Goal: Task Accomplishment & Management: Complete application form

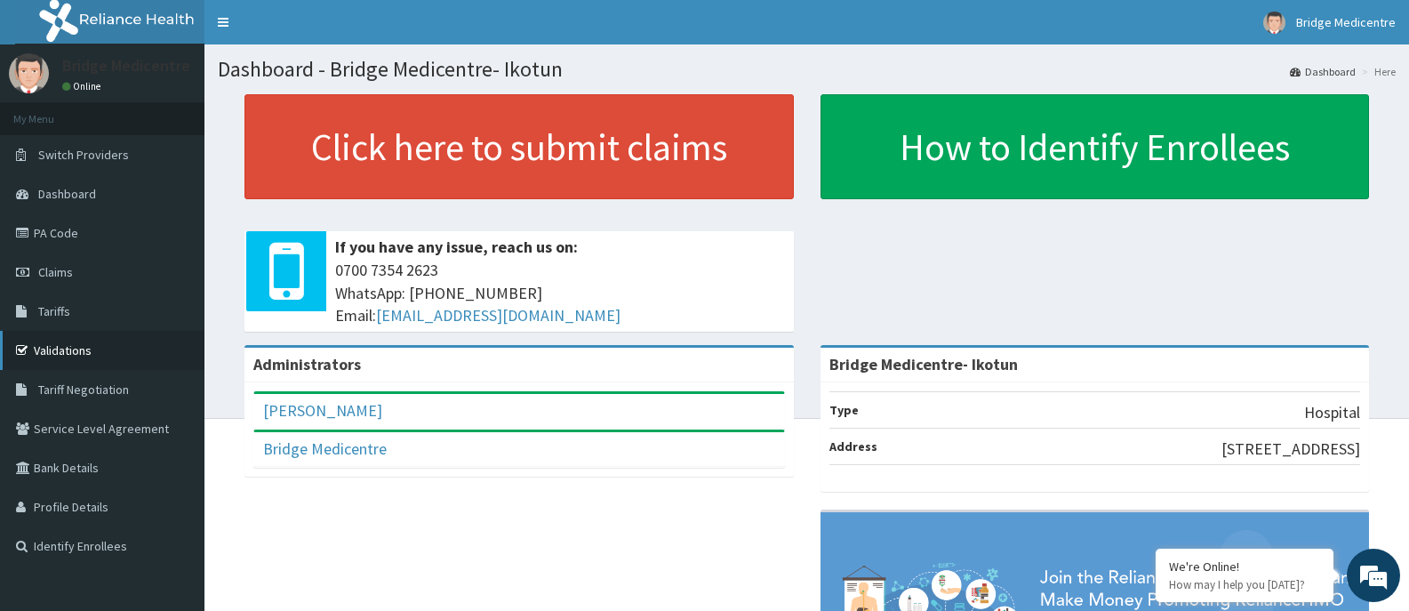
click at [91, 345] on link "Validations" at bounding box center [102, 350] width 204 height 39
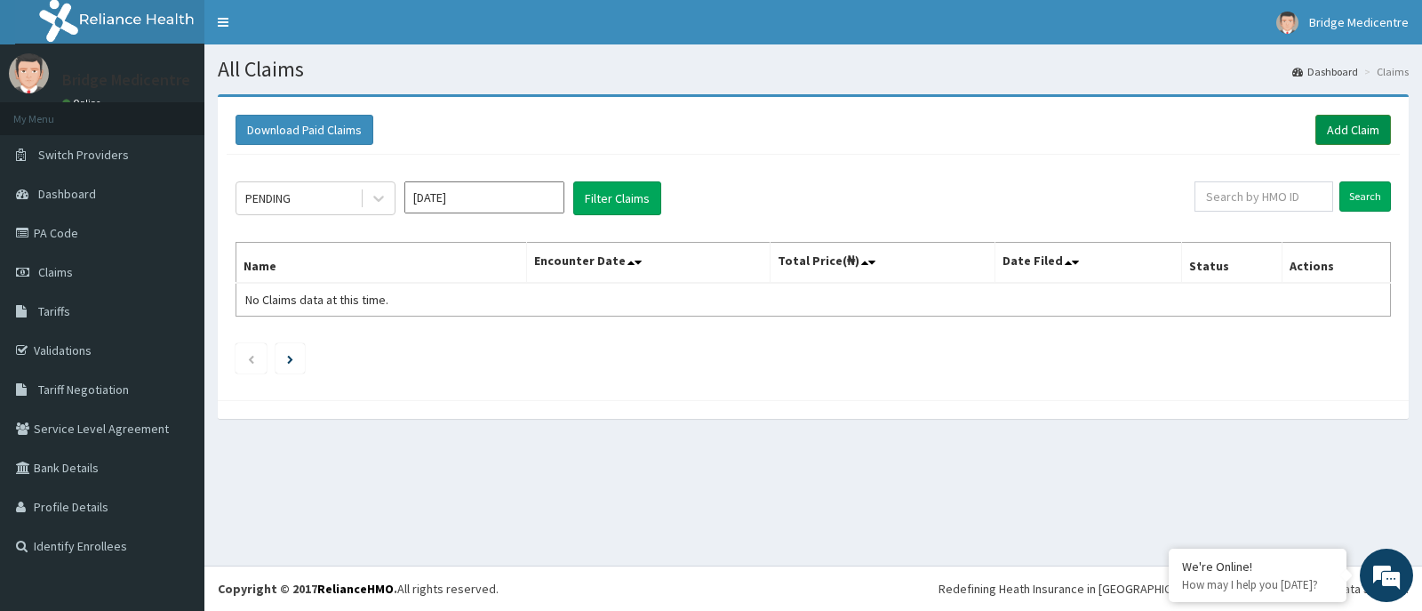
click at [1334, 129] on link "Add Claim" at bounding box center [1354, 130] width 76 height 30
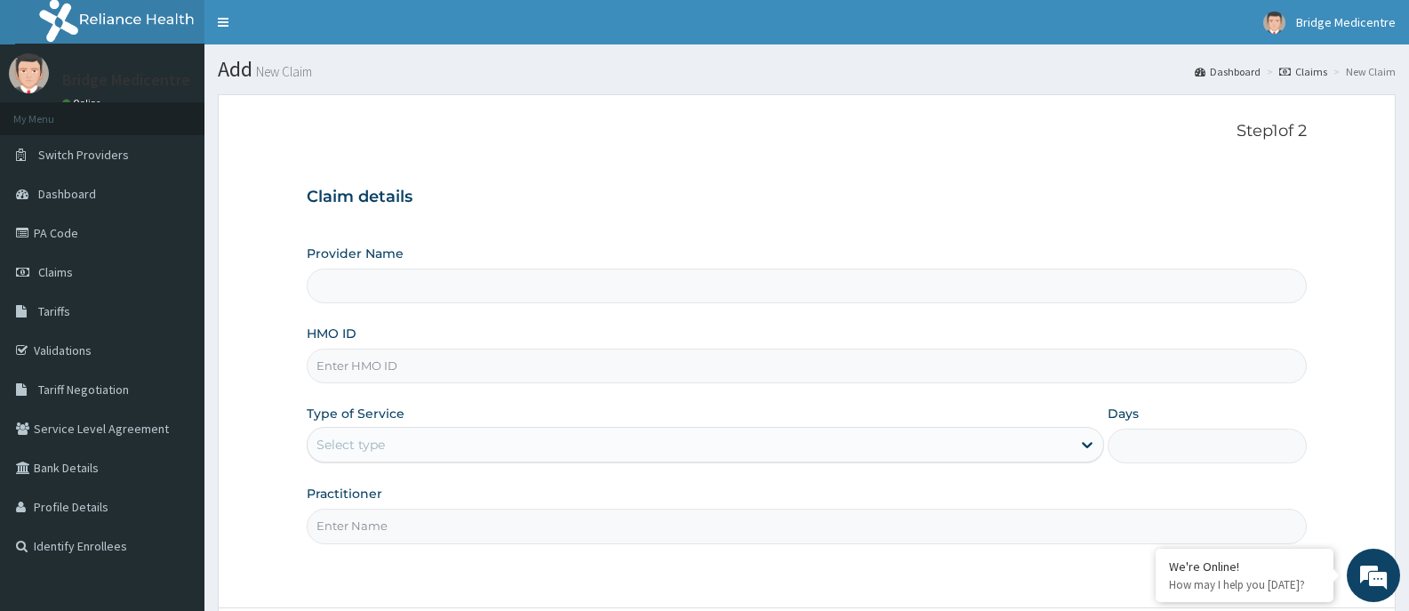
type input "Bridge Medicentre- Ikotun"
click at [436, 370] on input "HMO ID" at bounding box center [807, 366] width 1000 height 35
type input "TBC/10250/B"
click at [429, 441] on div "Select type" at bounding box center [689, 444] width 763 height 28
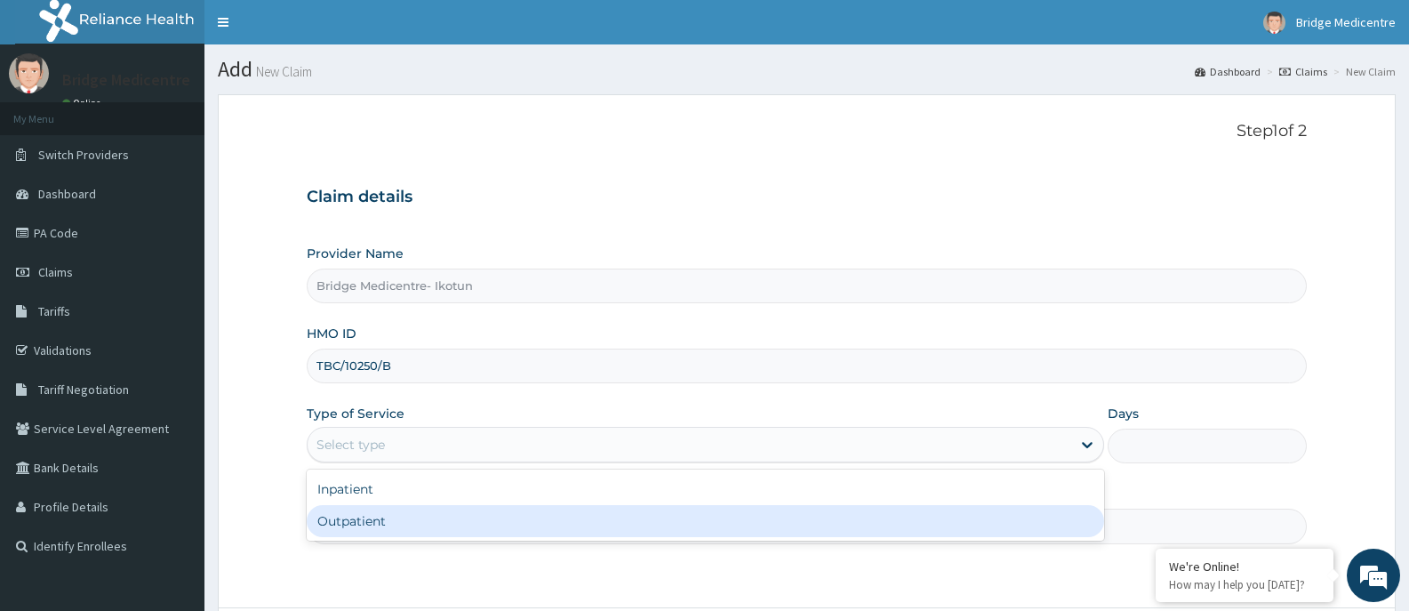
click at [404, 528] on div "Outpatient" at bounding box center [705, 521] width 797 height 32
type input "1"
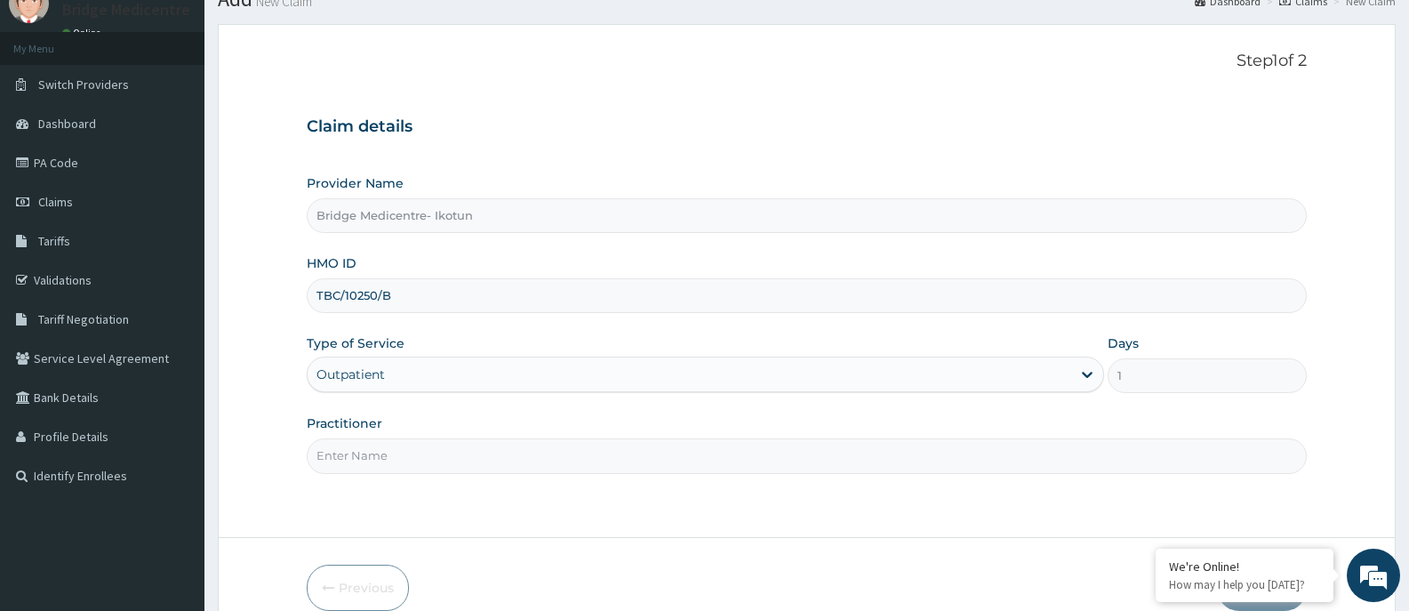
scroll to position [156, 0]
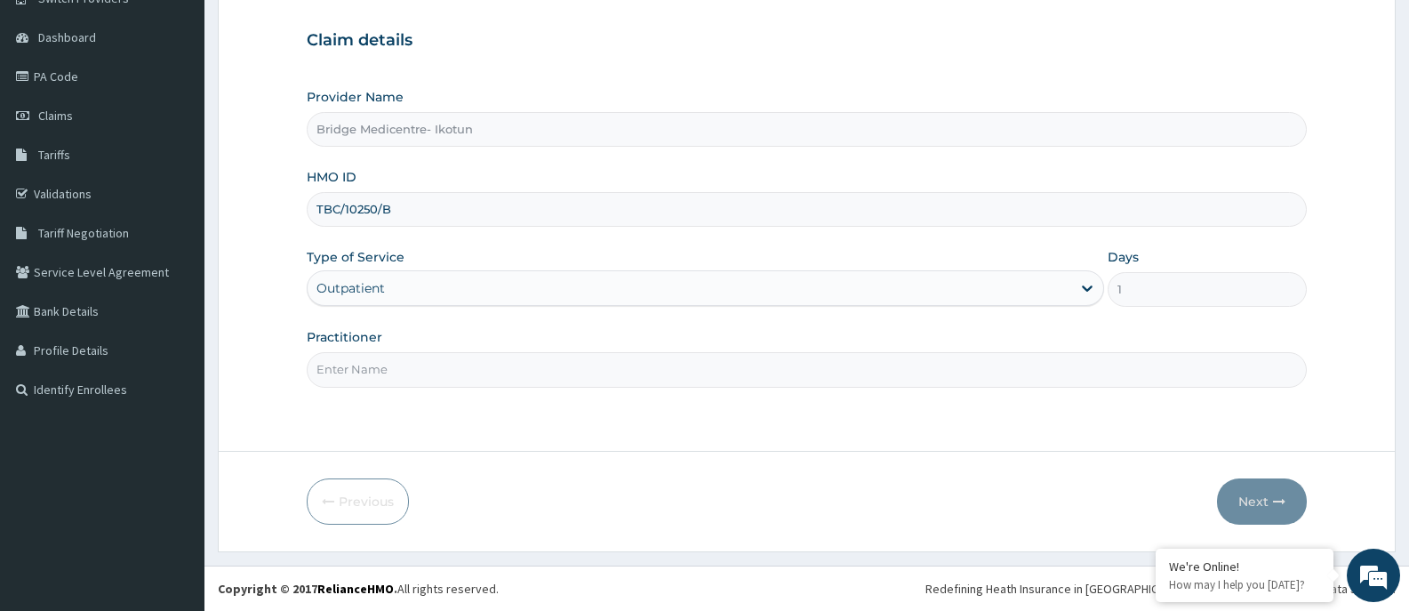
click at [455, 368] on input "Practitioner" at bounding box center [807, 369] width 1000 height 35
type input "Dr Maryam"
click at [1253, 493] on button "Next" at bounding box center [1262, 501] width 90 height 46
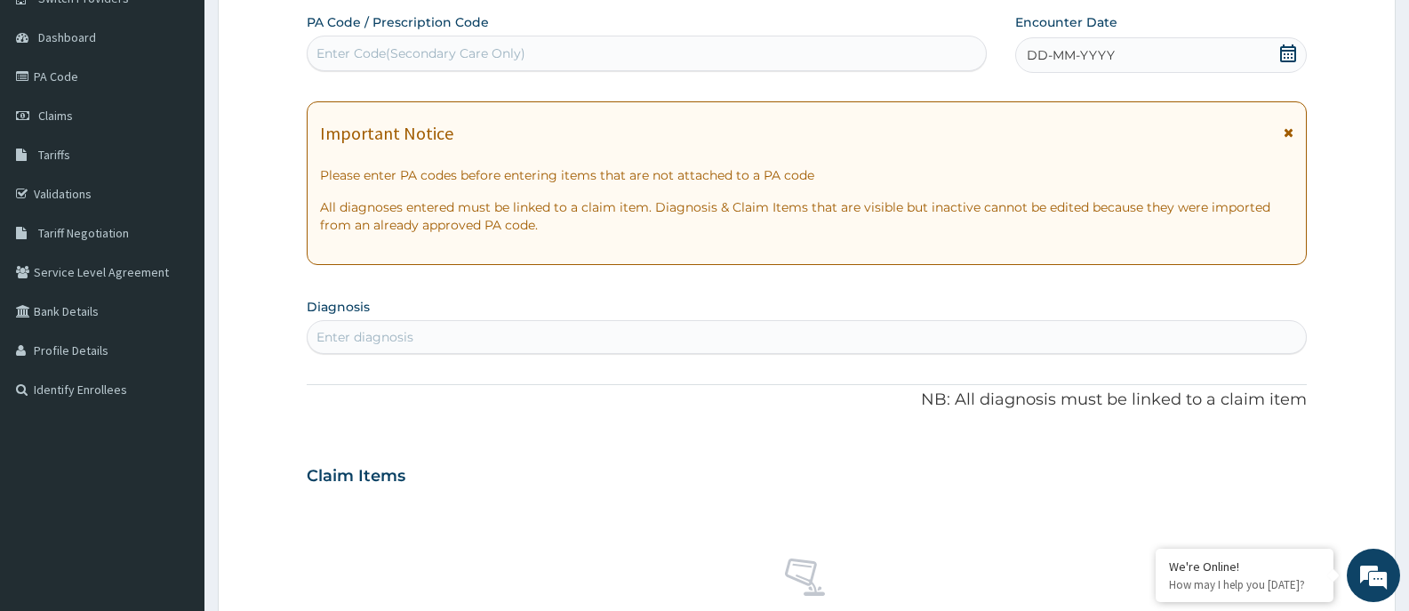
click at [1288, 51] on icon at bounding box center [1288, 53] width 16 height 18
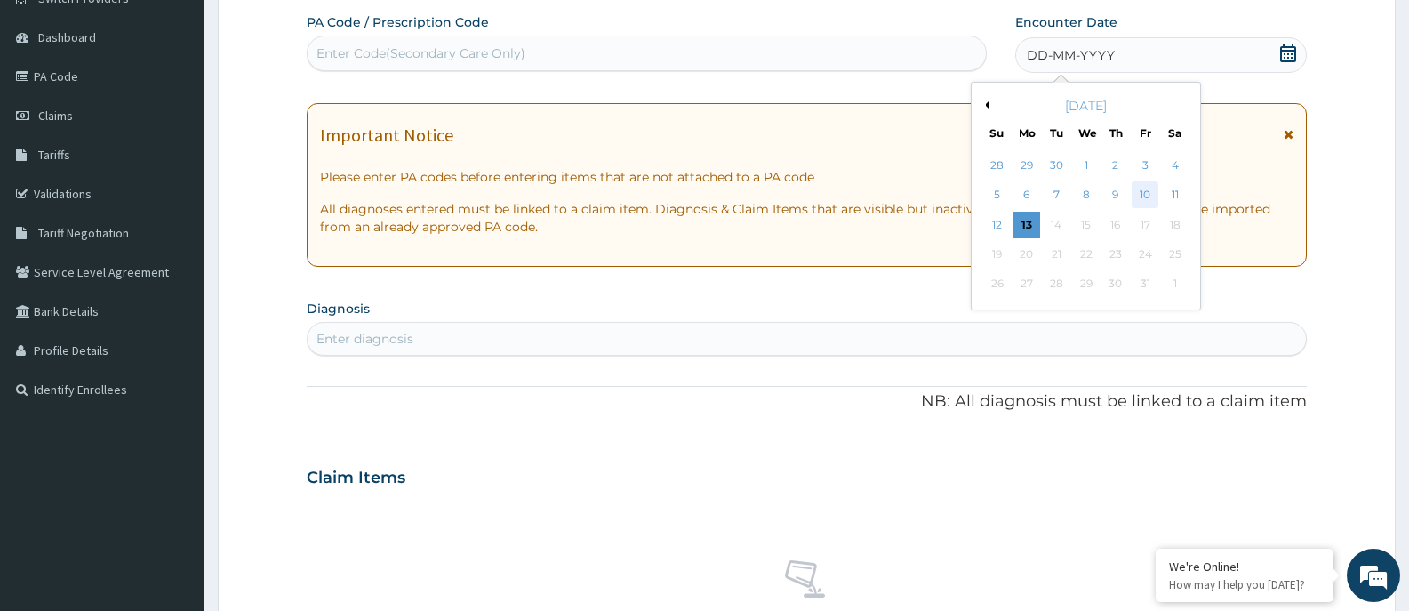
click at [1150, 196] on div "10" at bounding box center [1145, 195] width 27 height 27
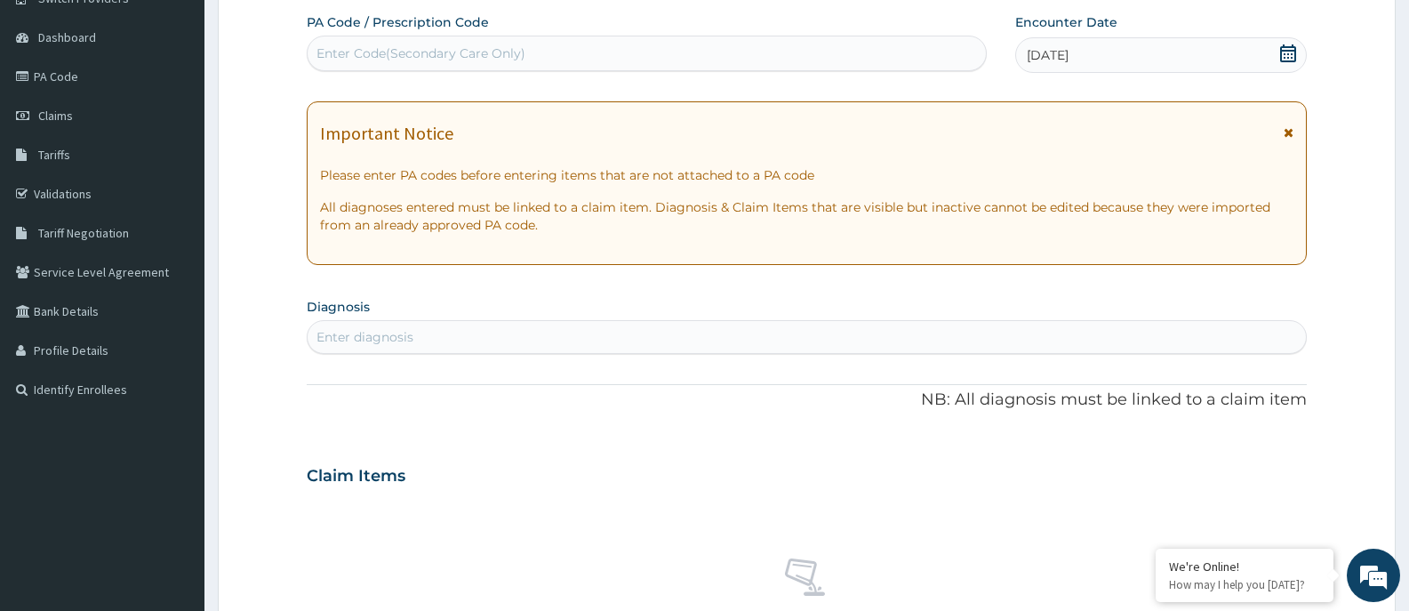
click at [537, 341] on div "Enter diagnosis" at bounding box center [807, 337] width 998 height 28
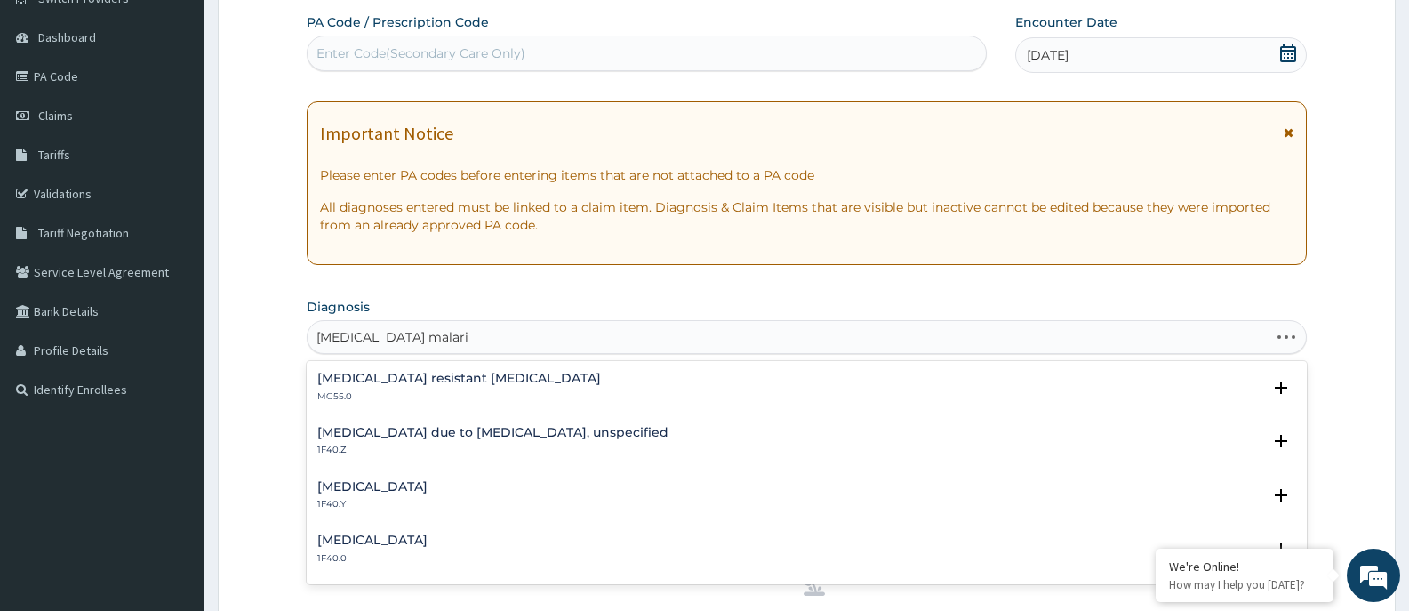
type input "plasmodium falciparum malaria"
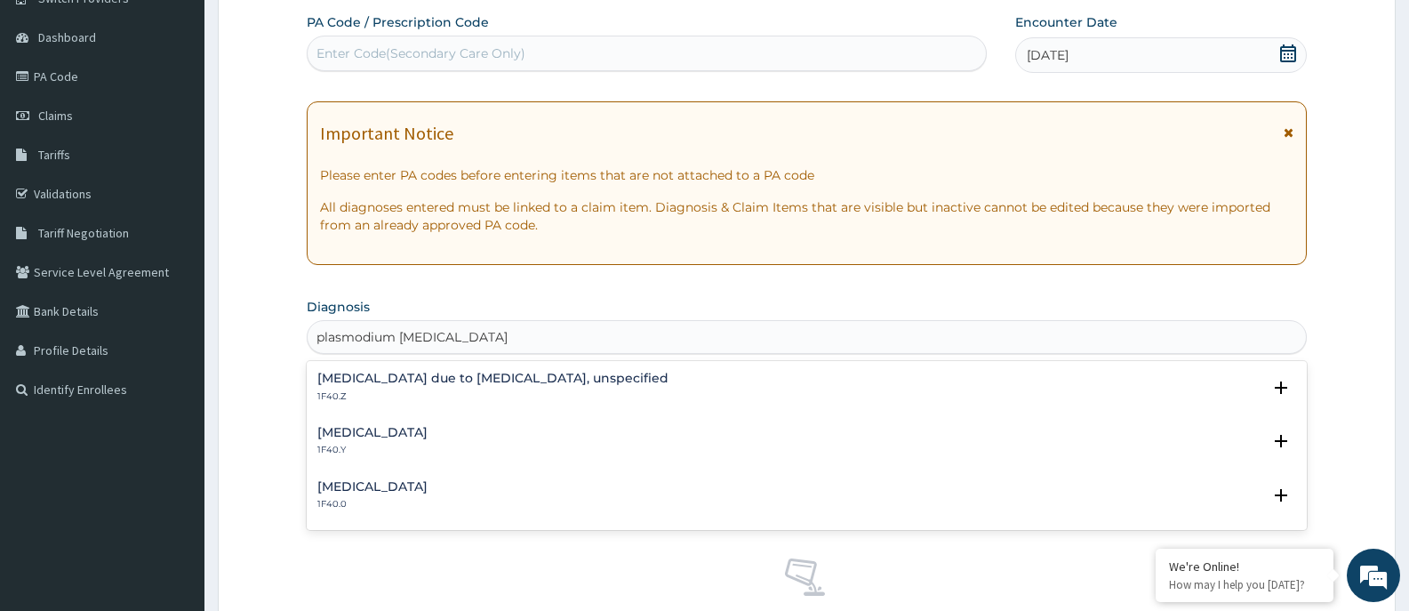
click at [537, 373] on h4 "Malaria due to Plasmodium falciparum, unspecified" at bounding box center [492, 378] width 351 height 13
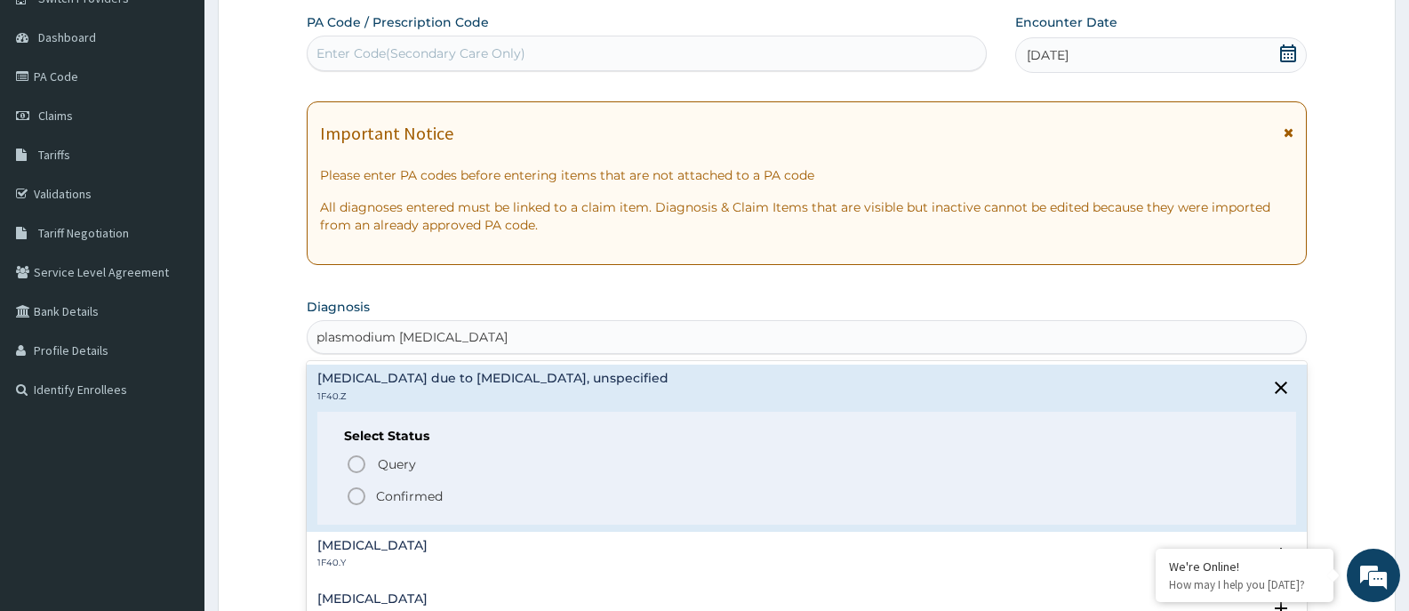
click at [358, 498] on icon "status option filled" at bounding box center [356, 495] width 21 height 21
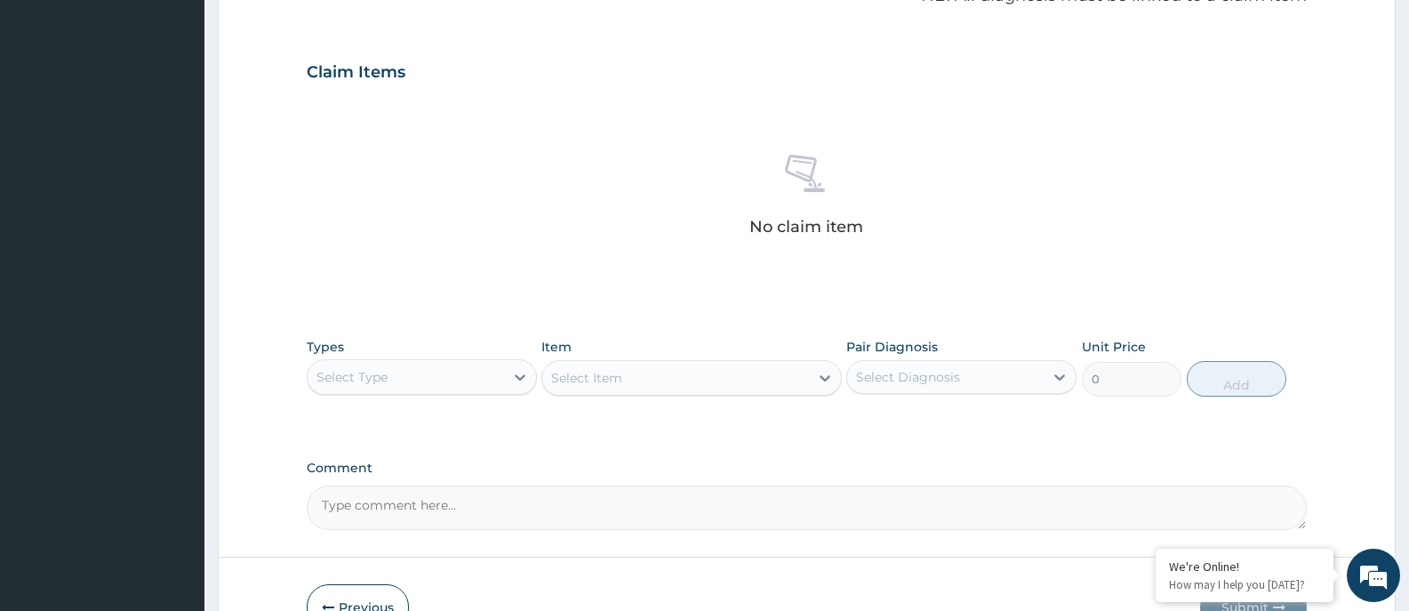
scroll to position [601, 0]
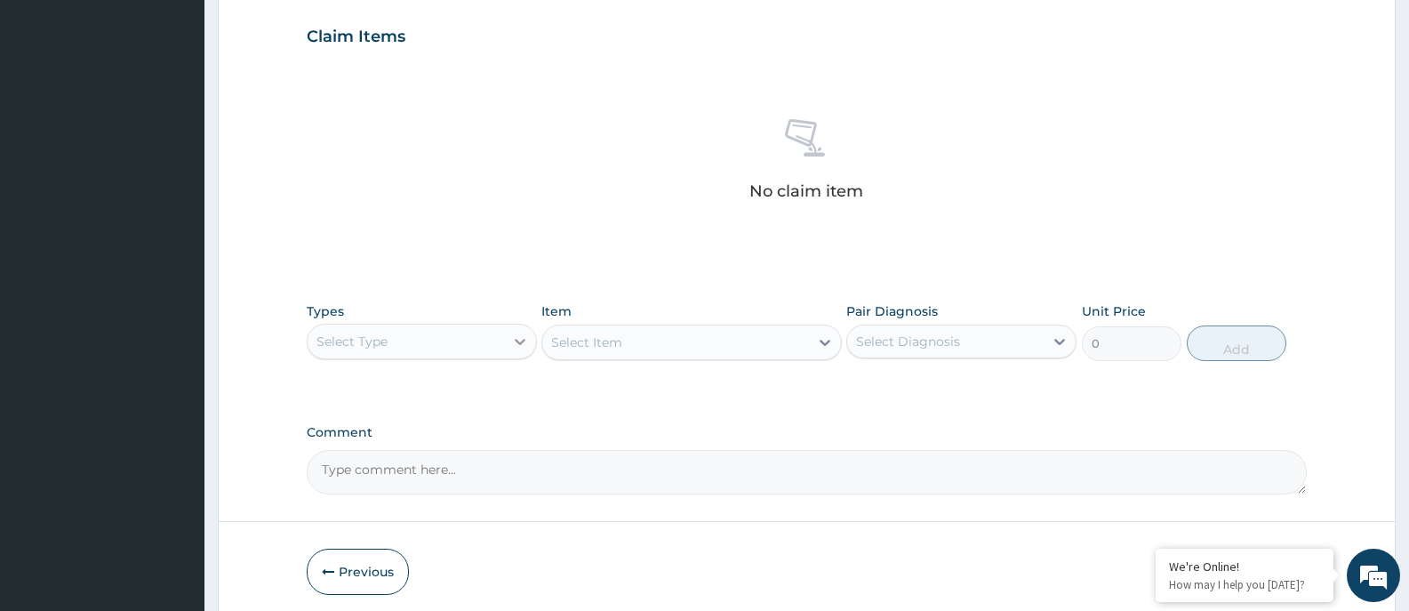
click at [514, 346] on icon at bounding box center [520, 342] width 18 height 18
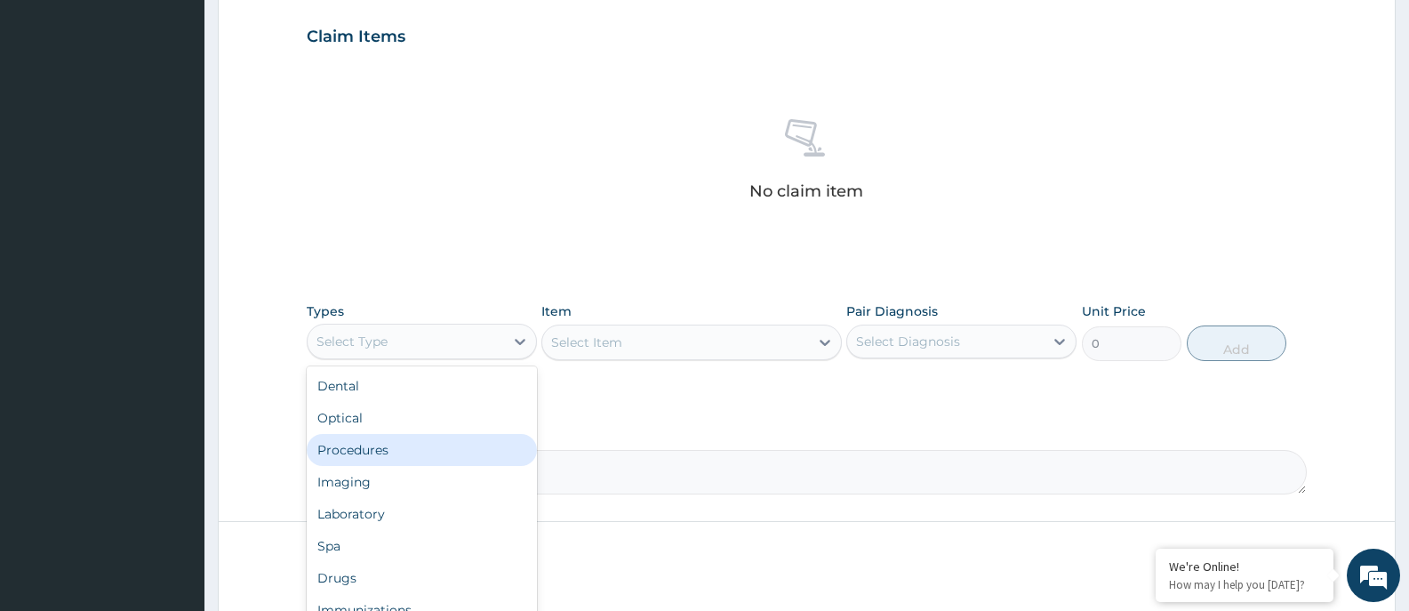
click at [438, 452] on div "Procedures" at bounding box center [422, 450] width 230 height 32
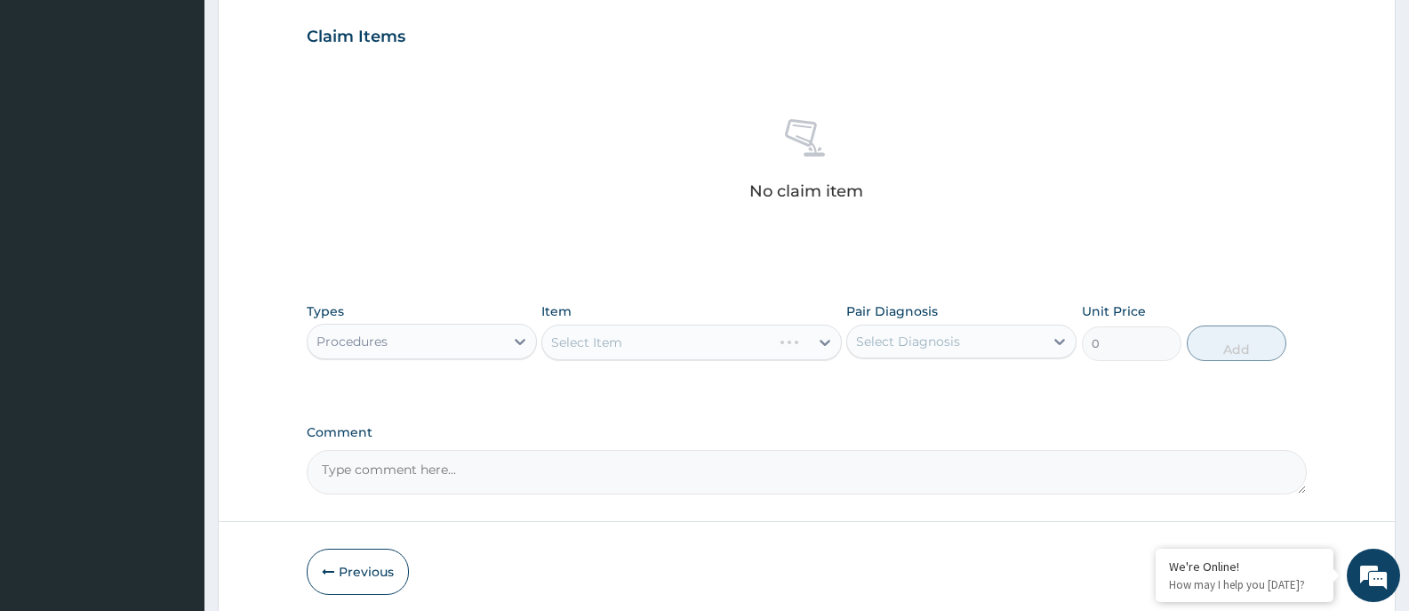
click at [830, 343] on div "Select Item" at bounding box center [691, 343] width 300 height 36
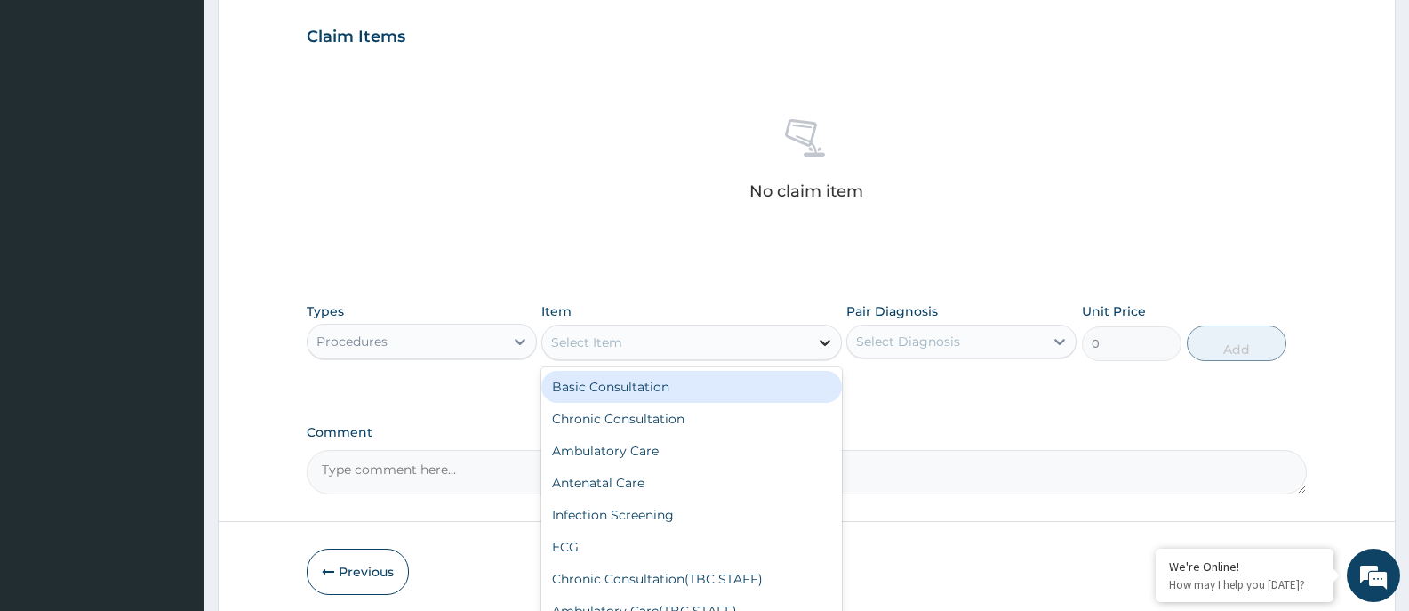
click at [830, 344] on icon at bounding box center [825, 342] width 18 height 18
click at [696, 390] on div "Basic Consultation" at bounding box center [691, 387] width 300 height 32
type input "6000"
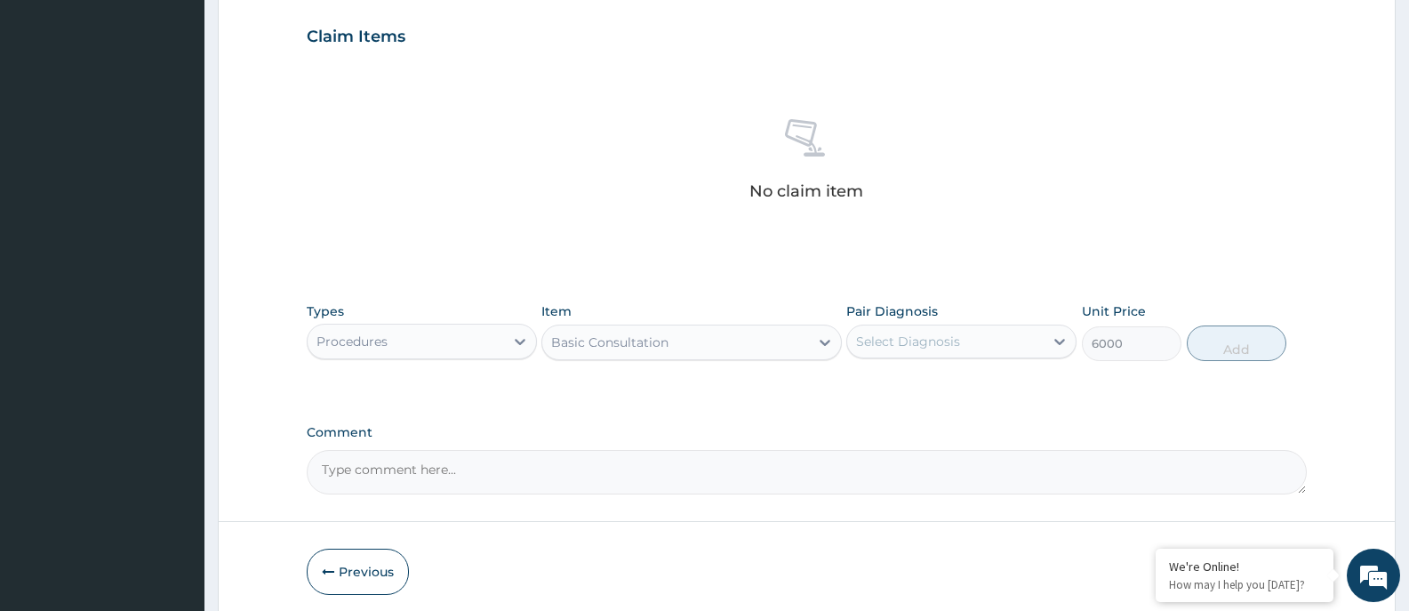
click at [1044, 333] on div "Select Diagnosis" at bounding box center [945, 341] width 196 height 28
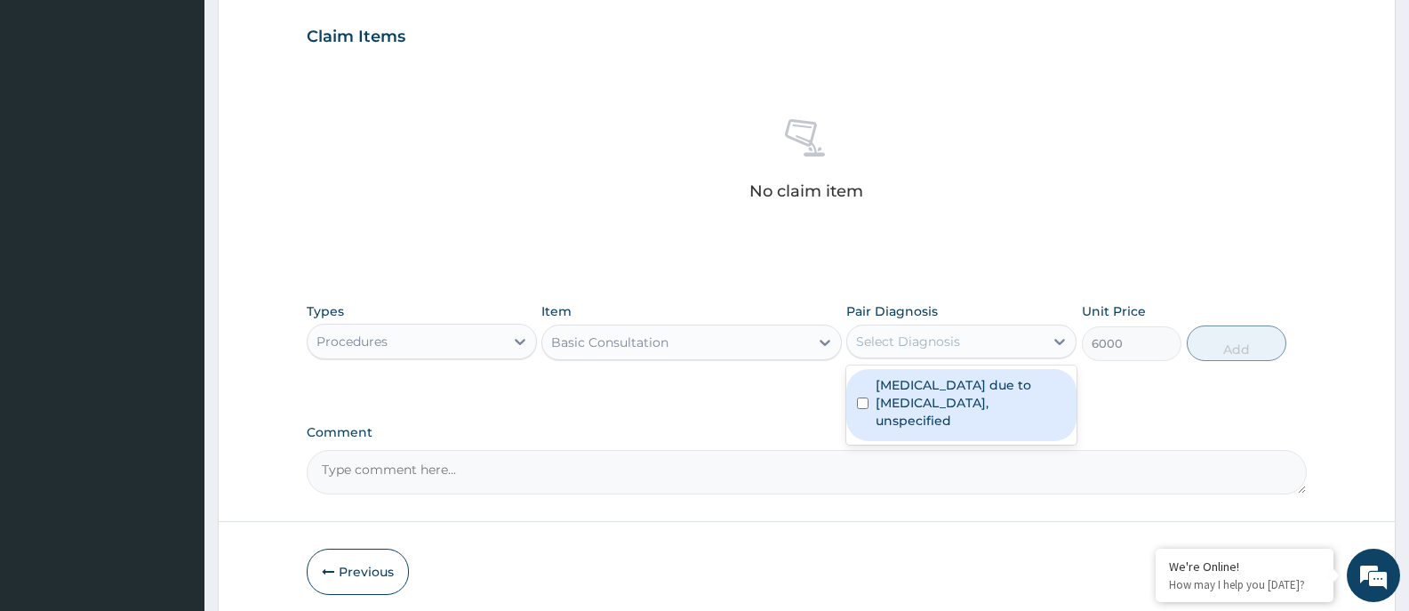
click at [865, 397] on input "checkbox" at bounding box center [863, 403] width 12 height 12
checkbox input "true"
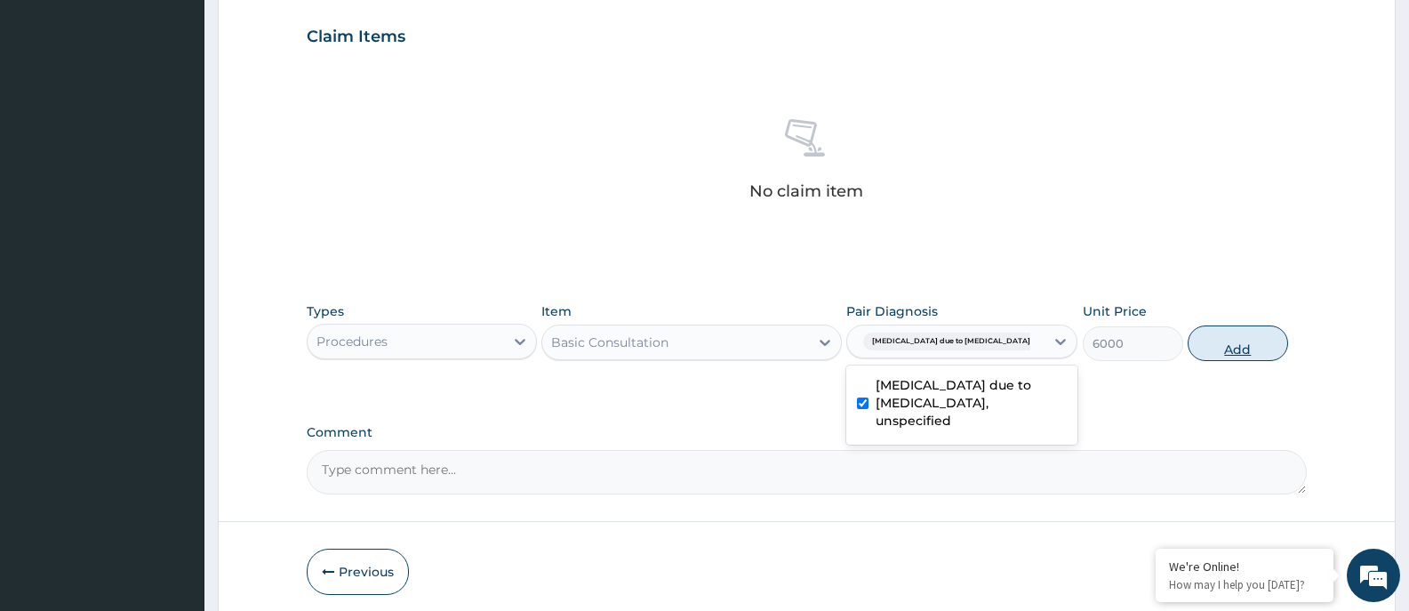
click at [1235, 341] on button "Add" at bounding box center [1238, 343] width 100 height 36
type input "0"
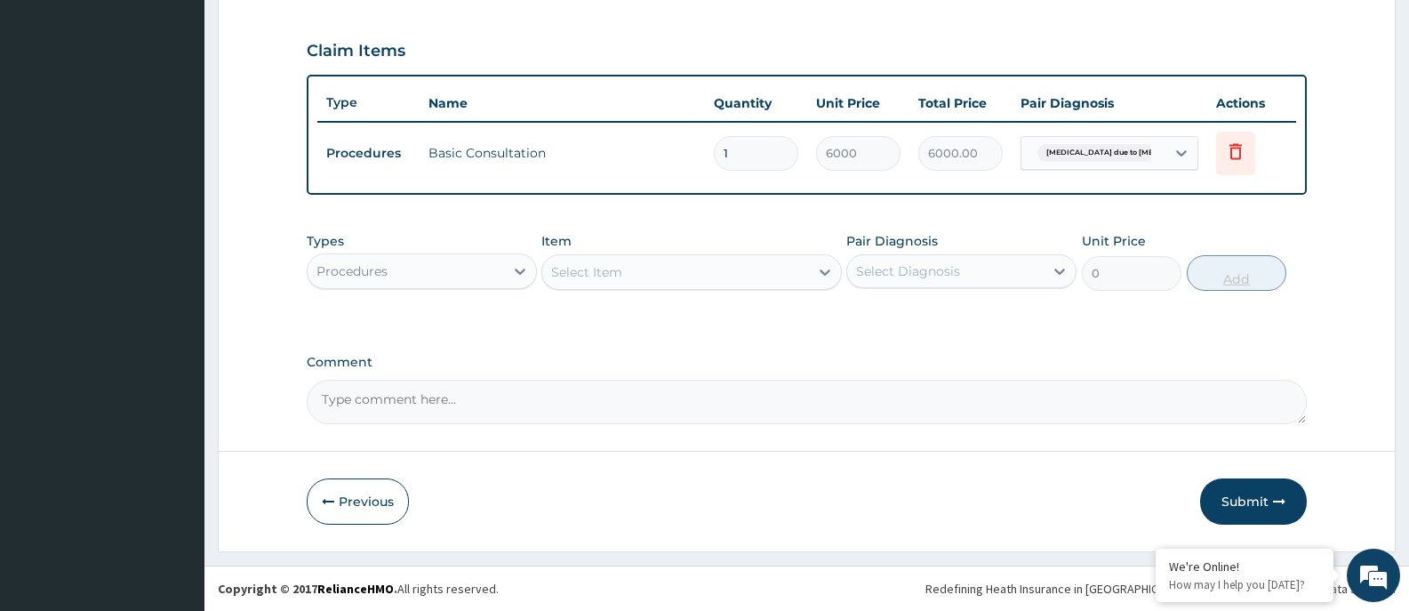
scroll to position [587, 0]
click at [1239, 500] on button "Submit" at bounding box center [1253, 501] width 107 height 46
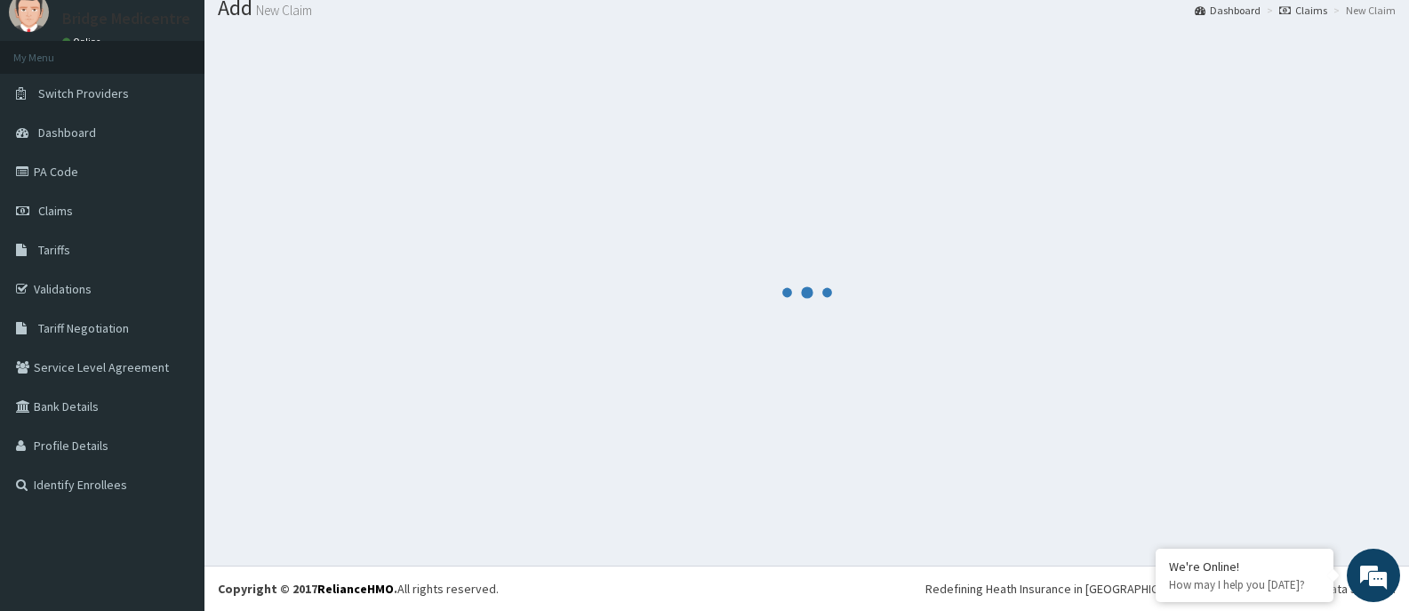
scroll to position [0, 0]
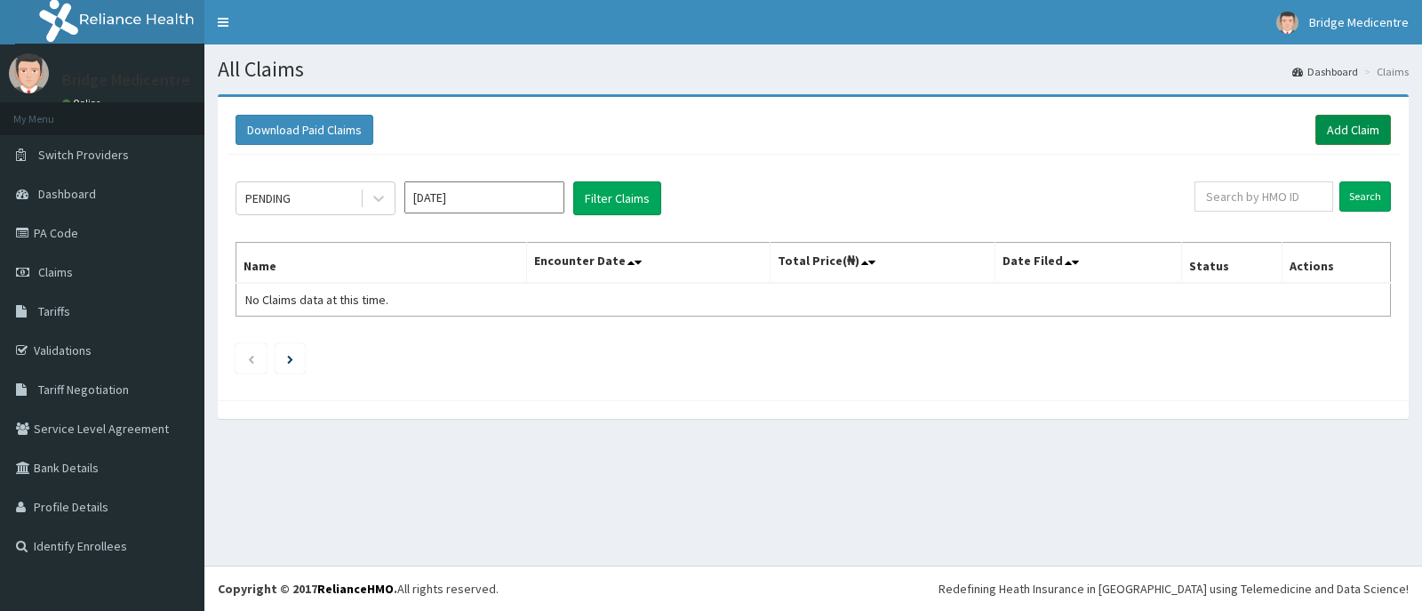
click at [1354, 126] on link "Add Claim" at bounding box center [1354, 130] width 76 height 30
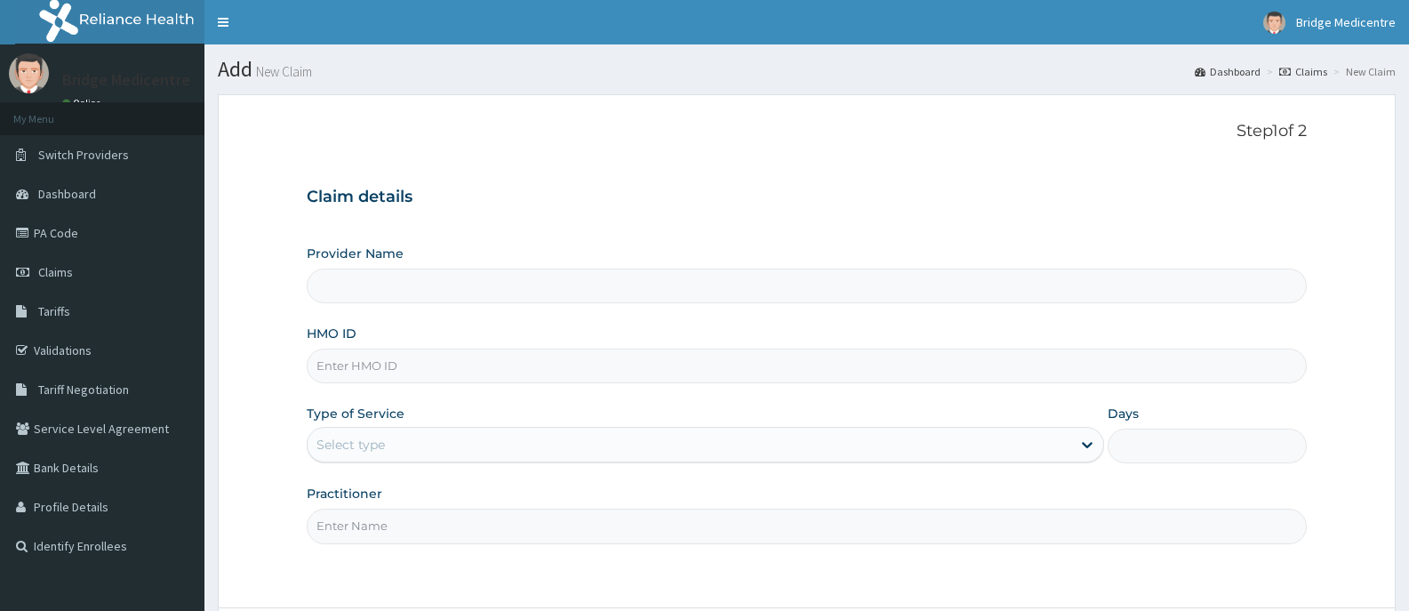
type input "Bridge Medicentre- Ikotun"
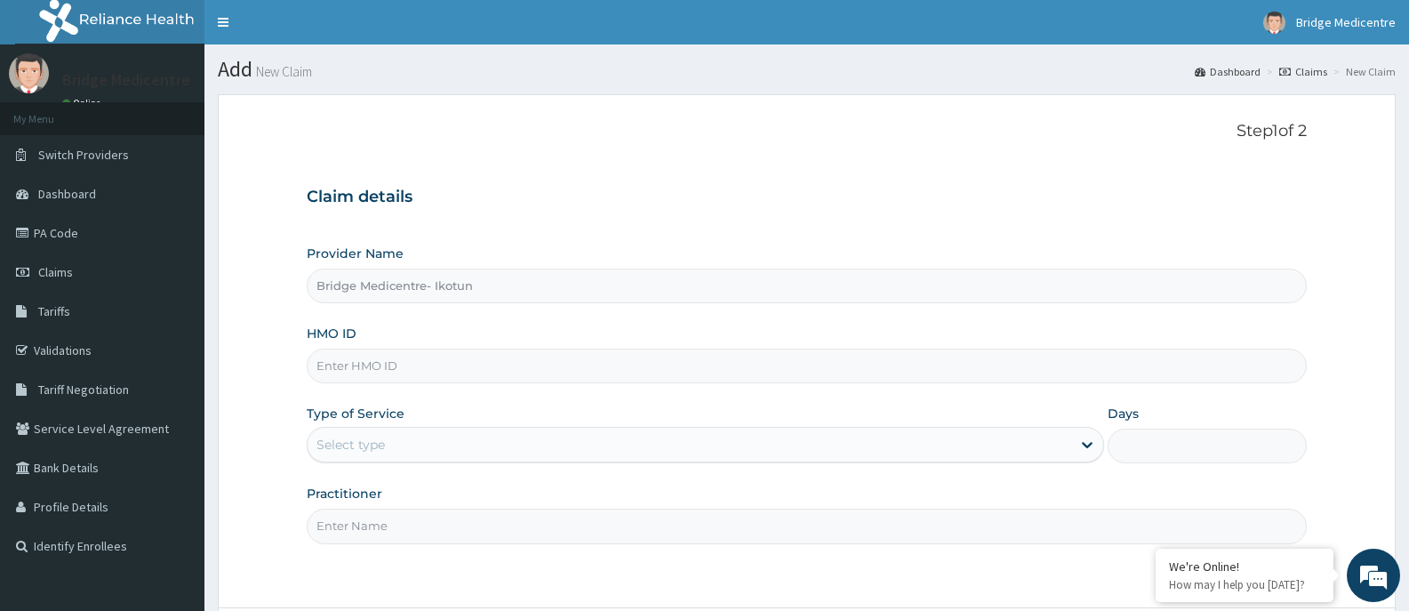
click at [414, 371] on input "HMO ID" at bounding box center [807, 366] width 1000 height 35
type input "TBC/10250/C"
click at [438, 440] on div "Select type" at bounding box center [689, 444] width 763 height 28
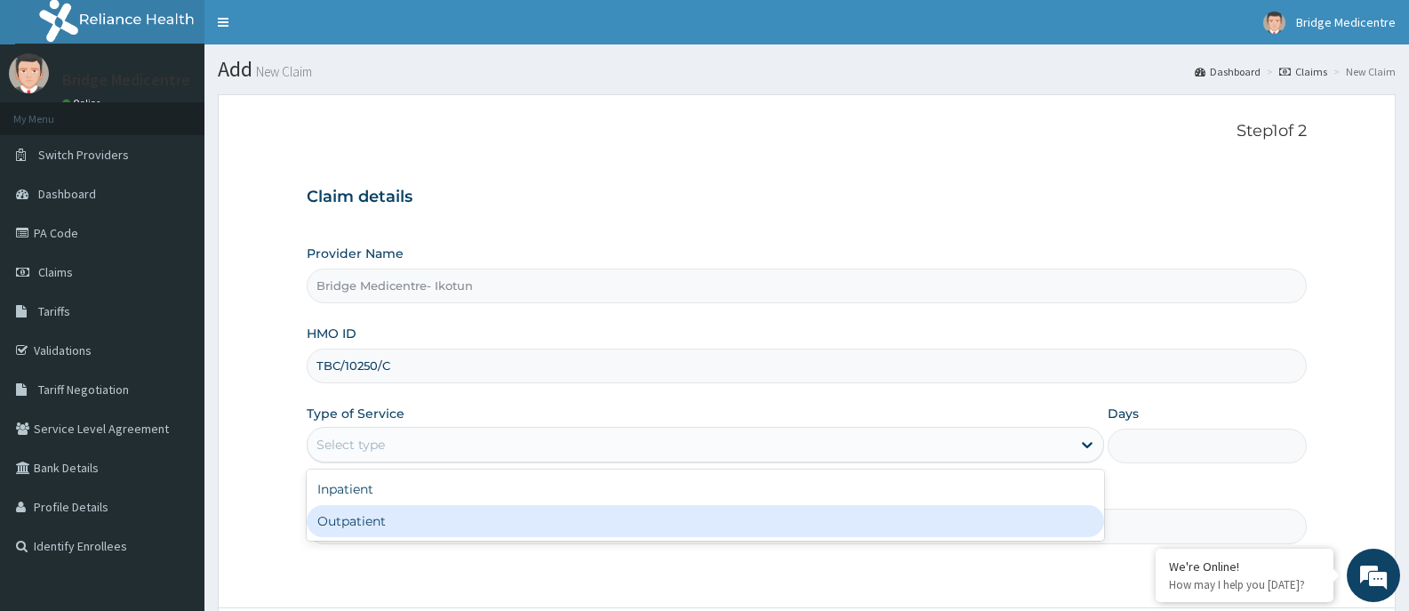
click at [373, 525] on div "Outpatient" at bounding box center [705, 521] width 797 height 32
type input "1"
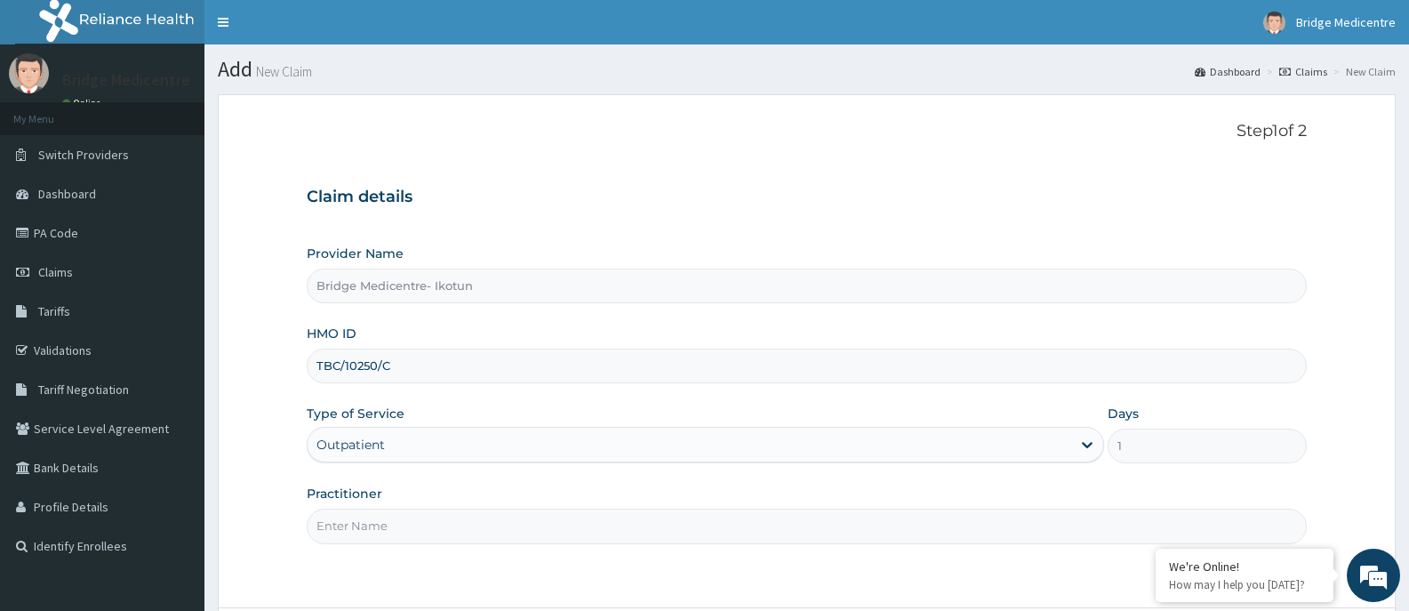
click at [373, 524] on input "Practitioner" at bounding box center [807, 526] width 1000 height 35
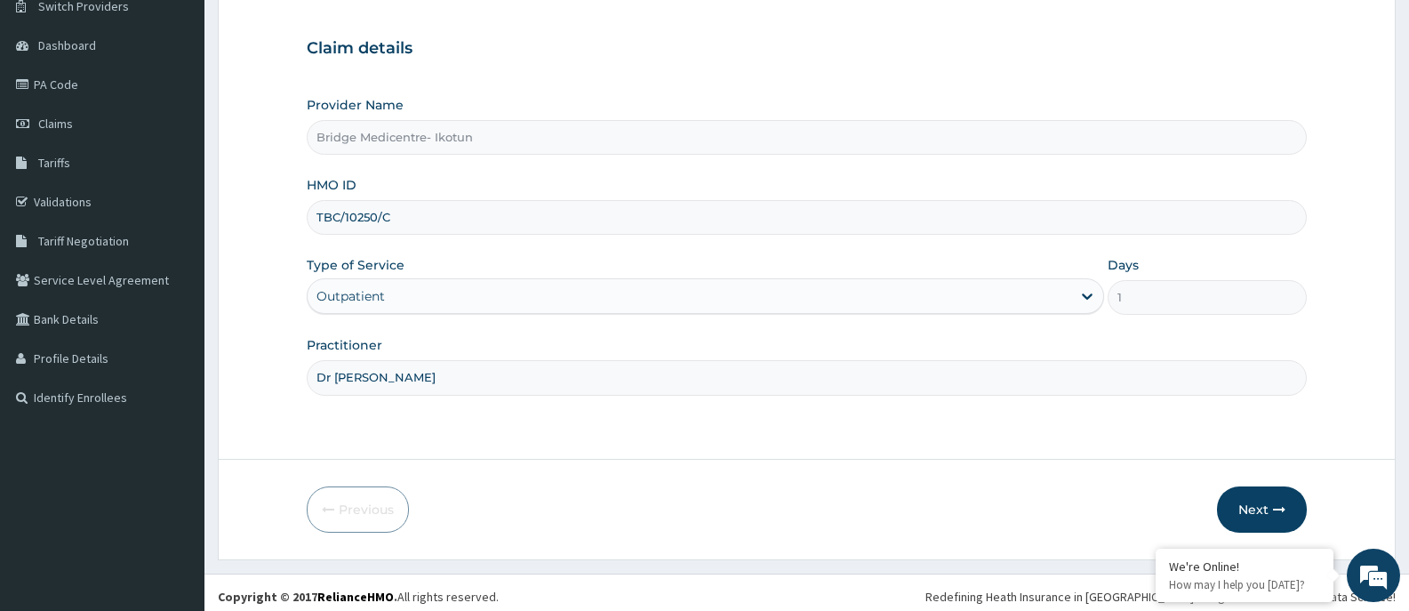
scroll to position [156, 0]
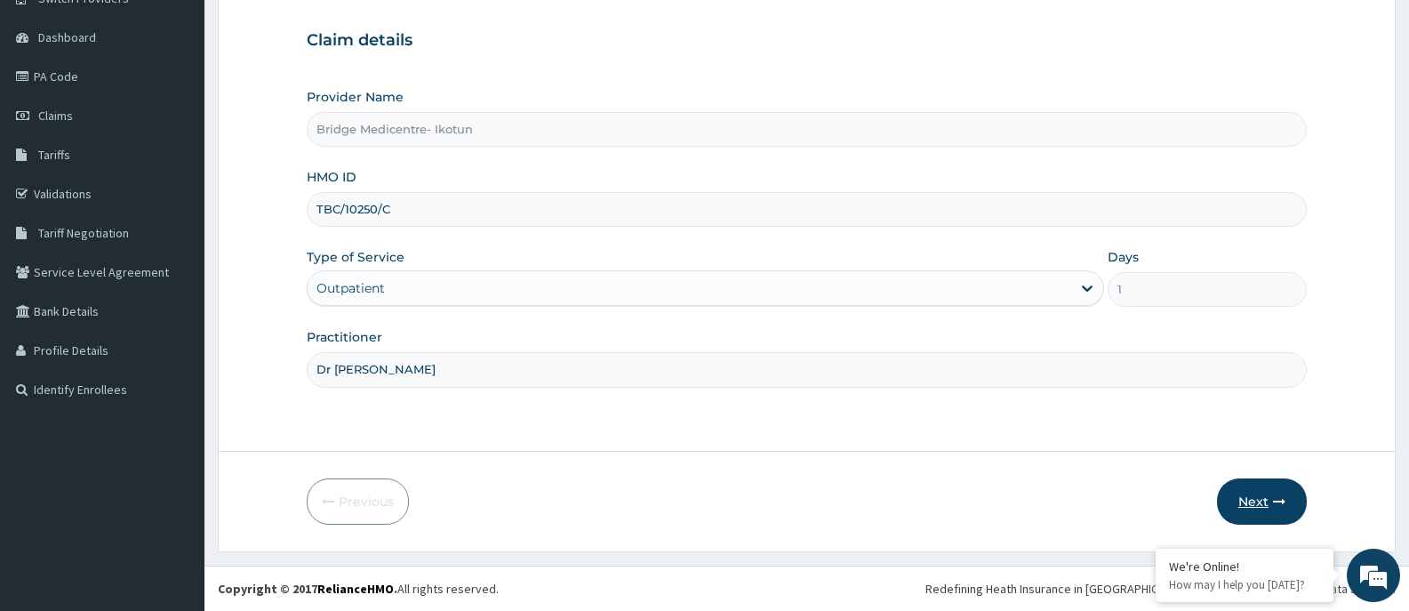
type input "Dr Maryam"
click at [1268, 496] on button "Next" at bounding box center [1262, 501] width 90 height 46
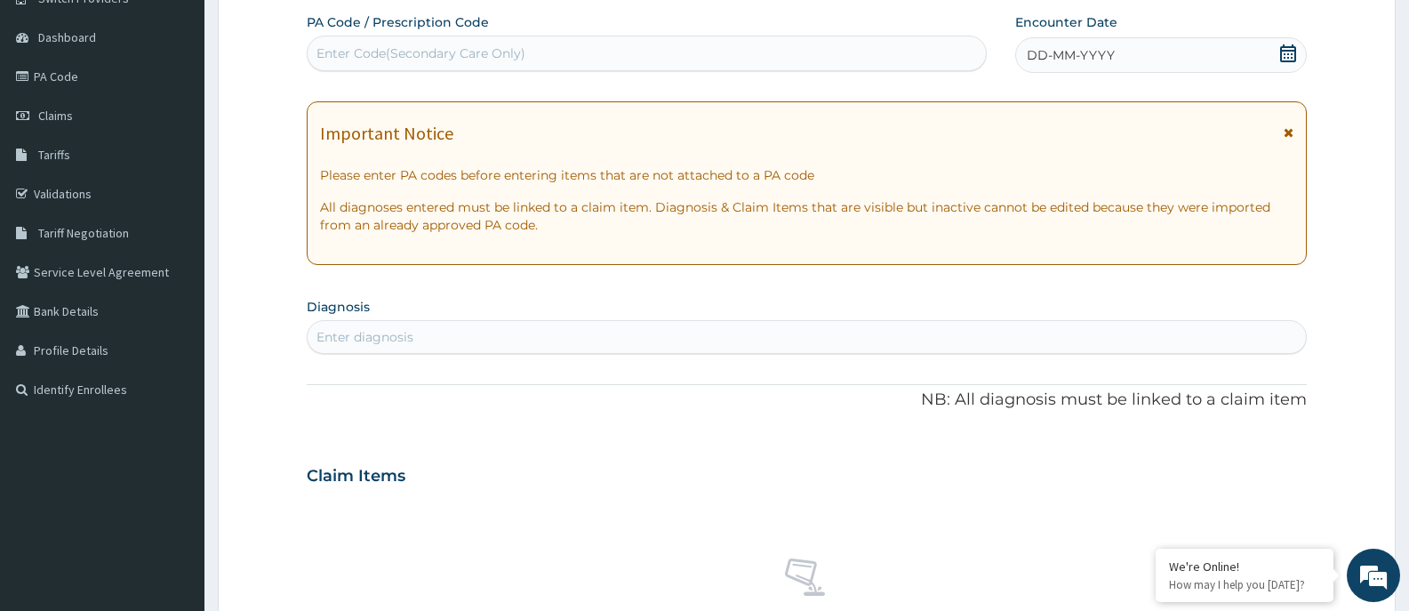
click at [1292, 50] on icon at bounding box center [1288, 53] width 16 height 18
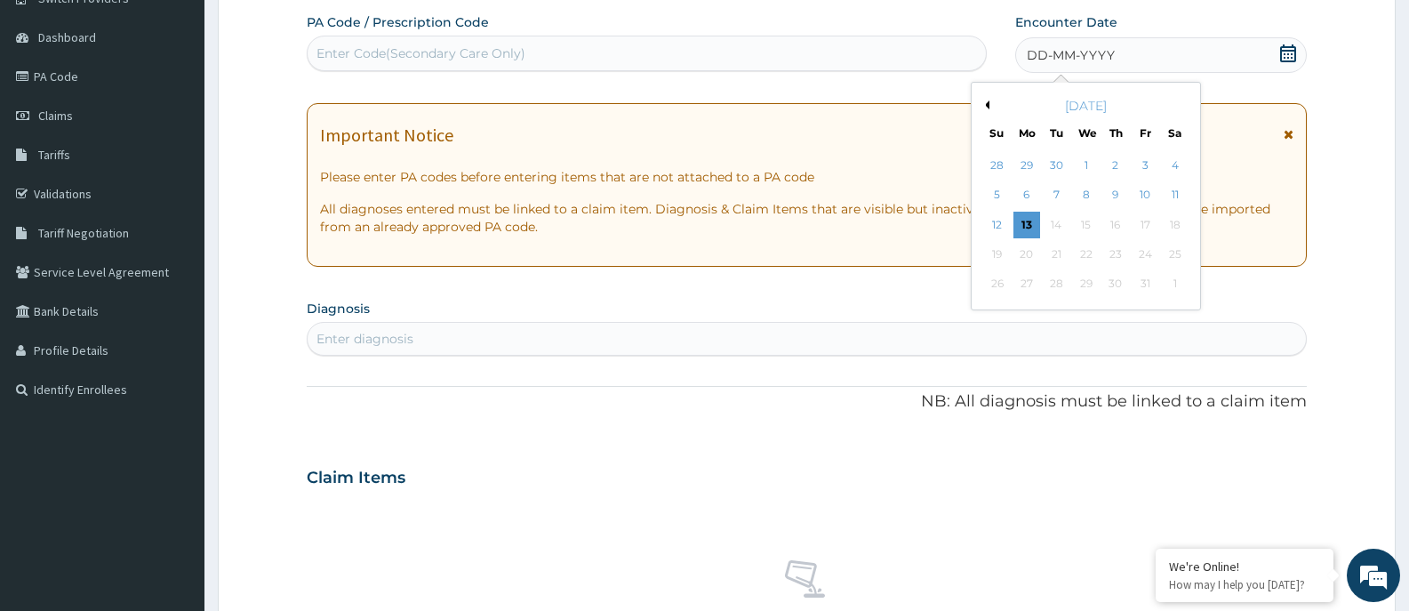
click at [1148, 193] on div "10" at bounding box center [1145, 195] width 27 height 27
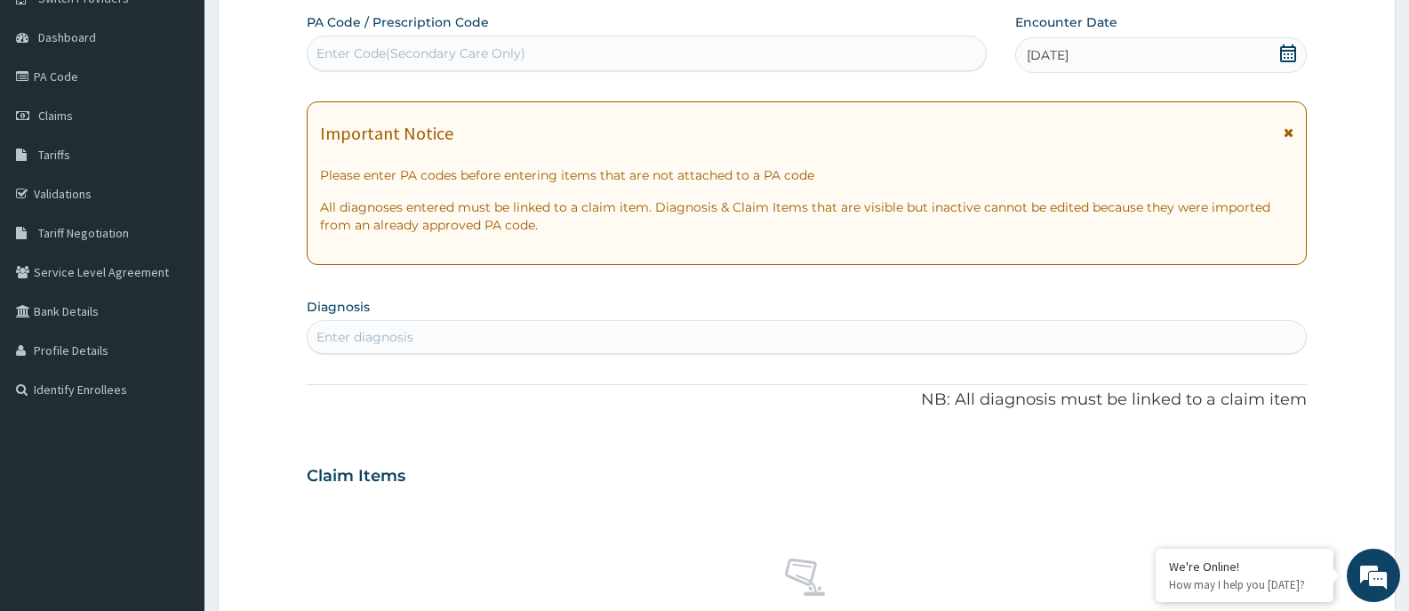
click at [494, 334] on div "Enter diagnosis" at bounding box center [807, 337] width 998 height 28
type input "anemias"
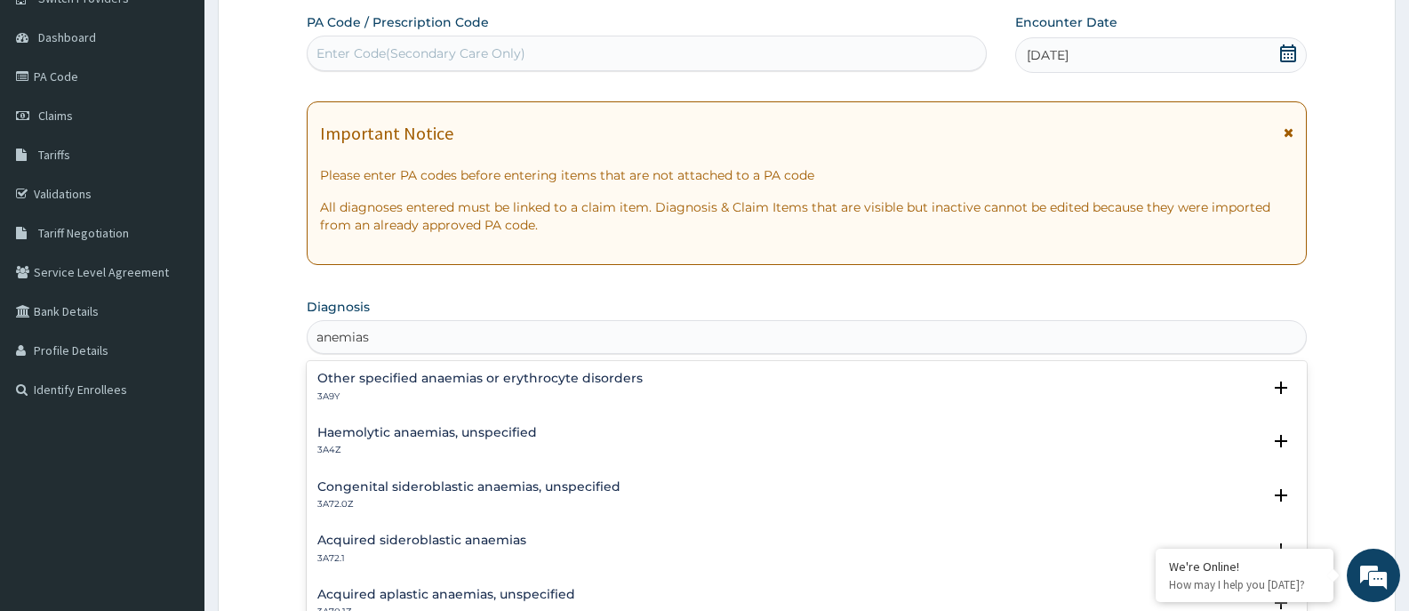
click at [441, 373] on h4 "Other specified anaemias or erythrocyte disorders" at bounding box center [479, 378] width 325 height 13
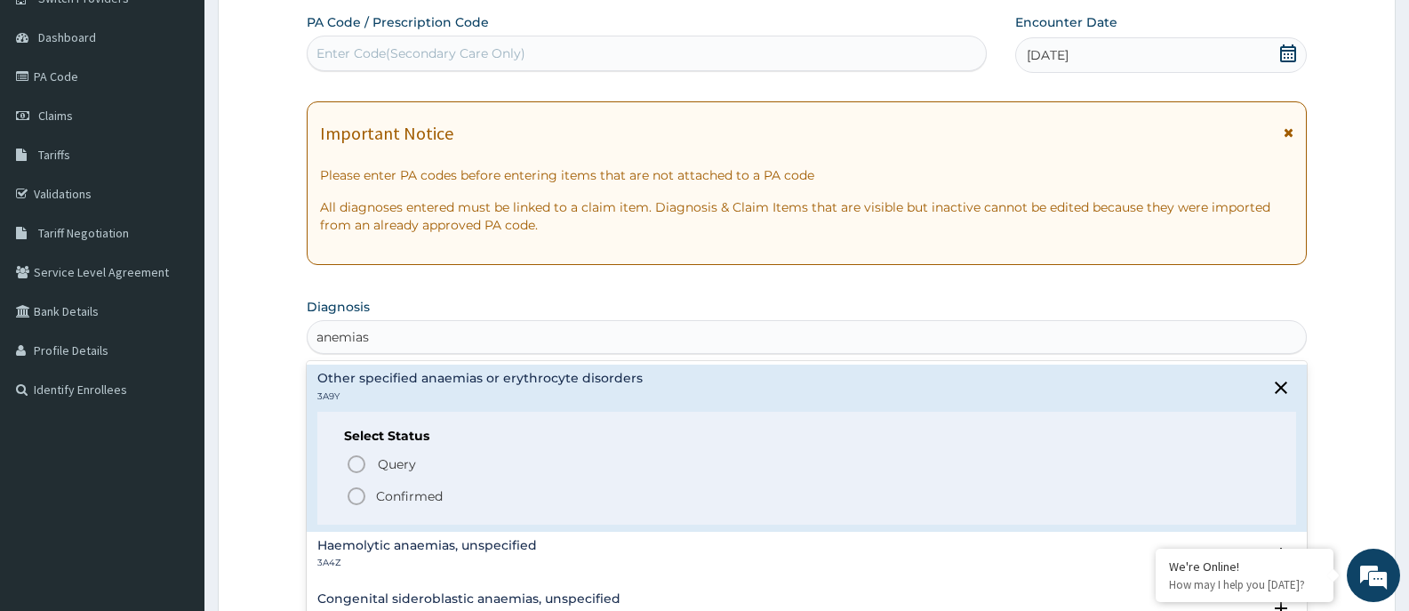
click at [355, 489] on icon "status option filled" at bounding box center [356, 495] width 21 height 21
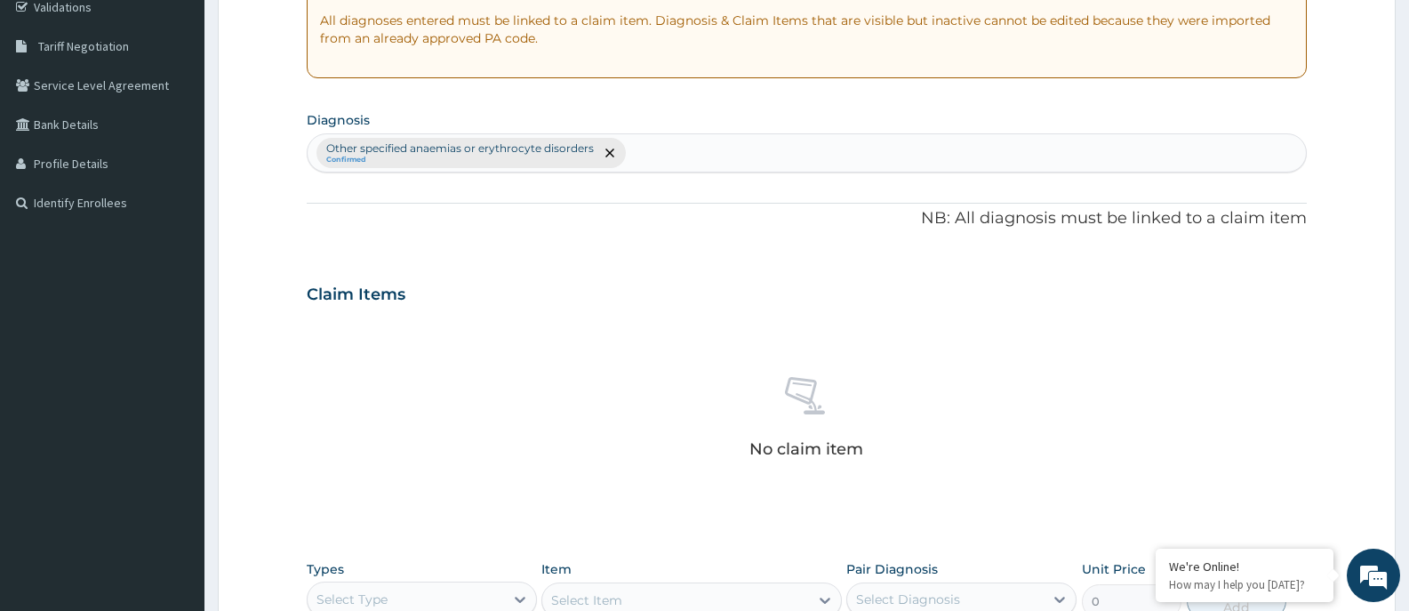
scroll to position [512, 0]
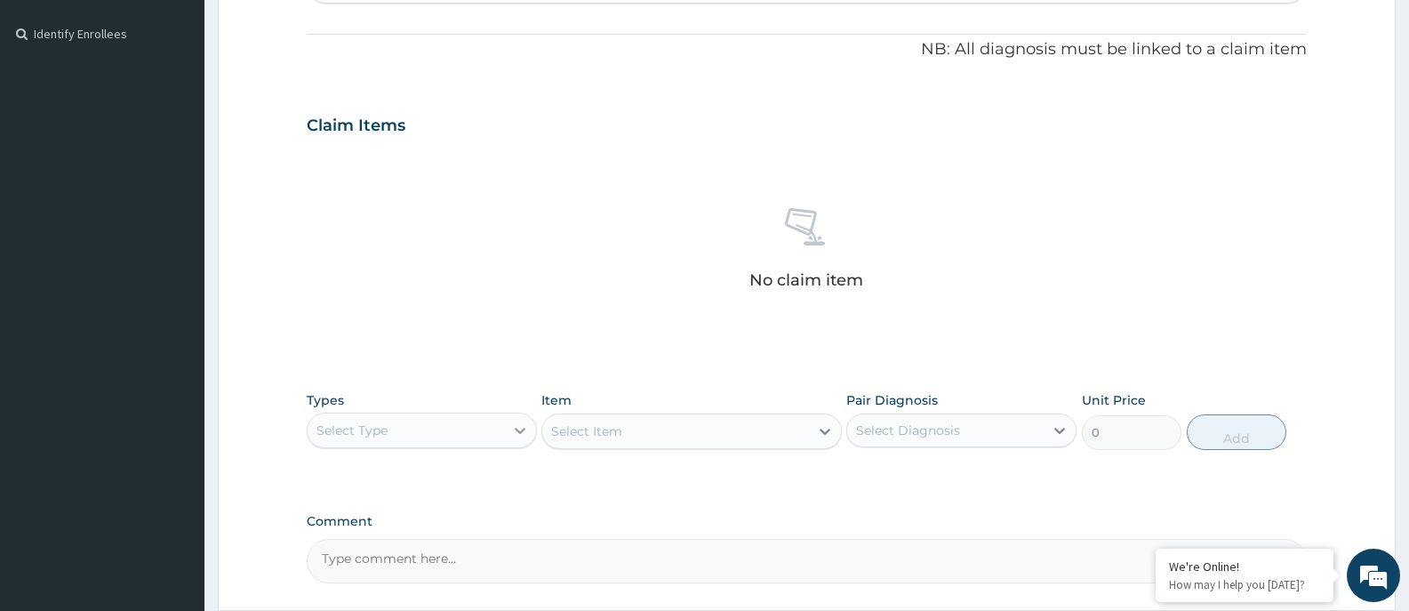
click at [507, 419] on div at bounding box center [520, 430] width 32 height 32
click at [400, 540] on div "Procedures" at bounding box center [422, 539] width 230 height 32
click at [818, 428] on div "Select Item" at bounding box center [691, 431] width 300 height 36
click at [818, 432] on div "Select Item" at bounding box center [691, 431] width 300 height 36
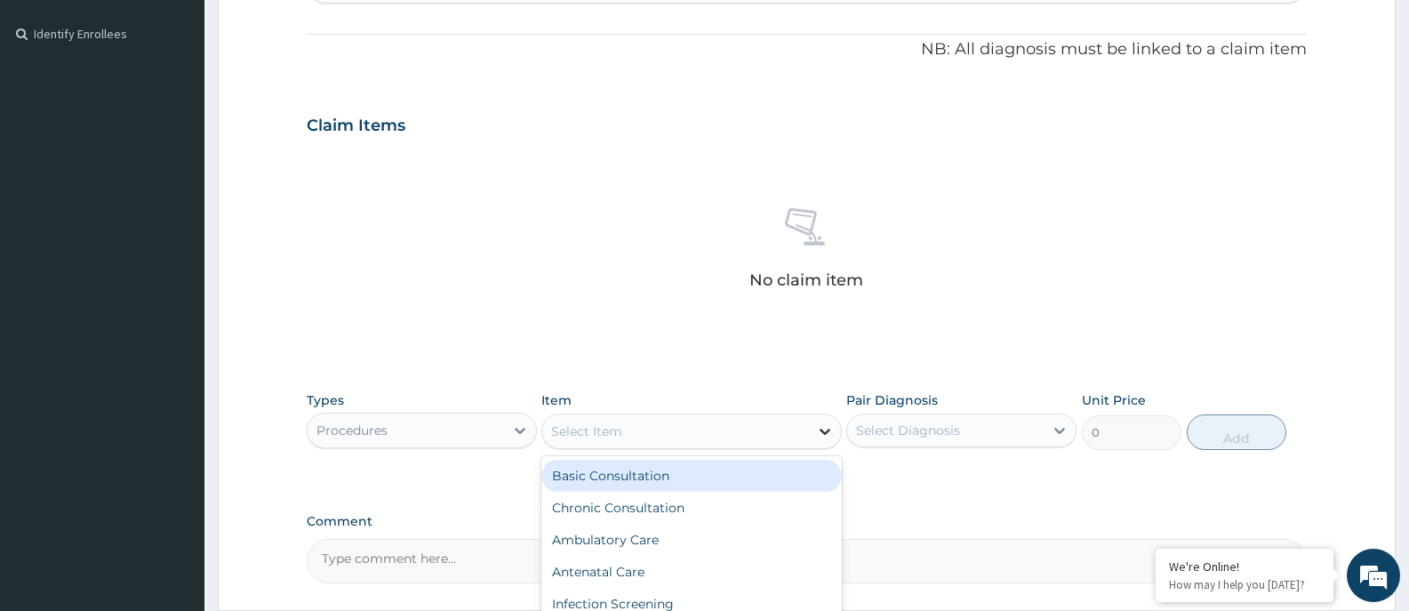
click at [831, 432] on icon at bounding box center [825, 431] width 18 height 18
click at [718, 474] on div "Basic Consultation" at bounding box center [691, 476] width 300 height 32
type input "6000"
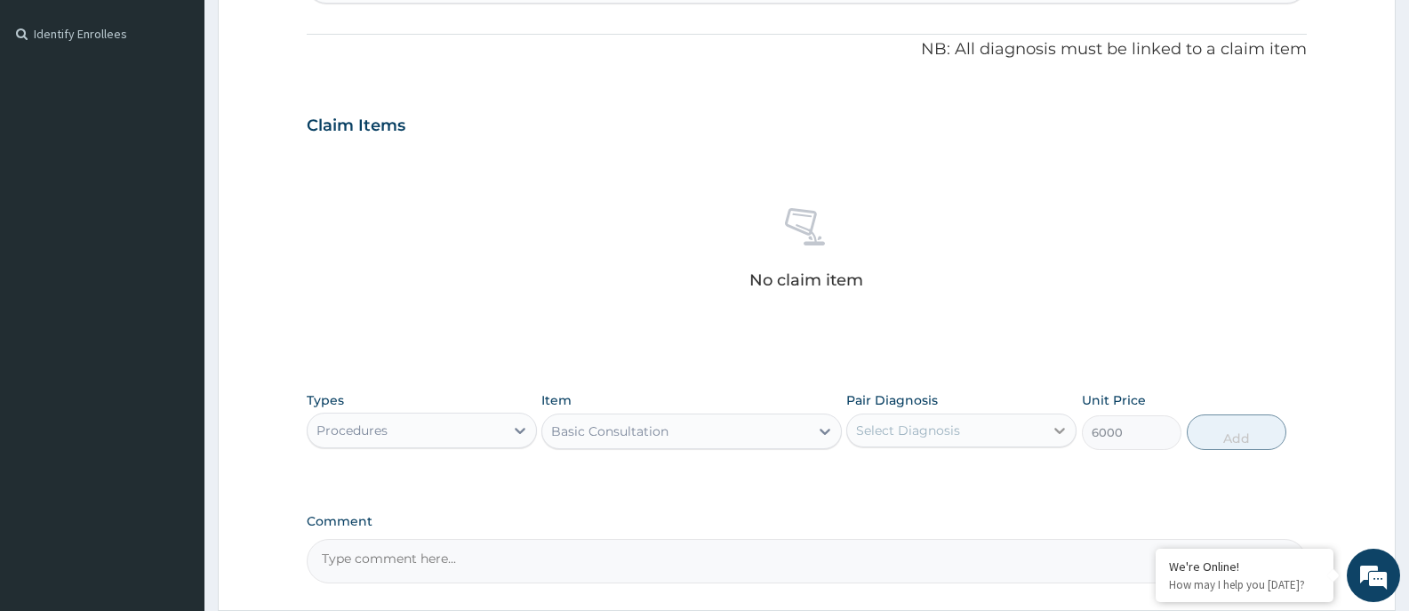
click at [1053, 432] on icon at bounding box center [1060, 430] width 18 height 18
click at [1053, 433] on icon at bounding box center [1060, 430] width 18 height 18
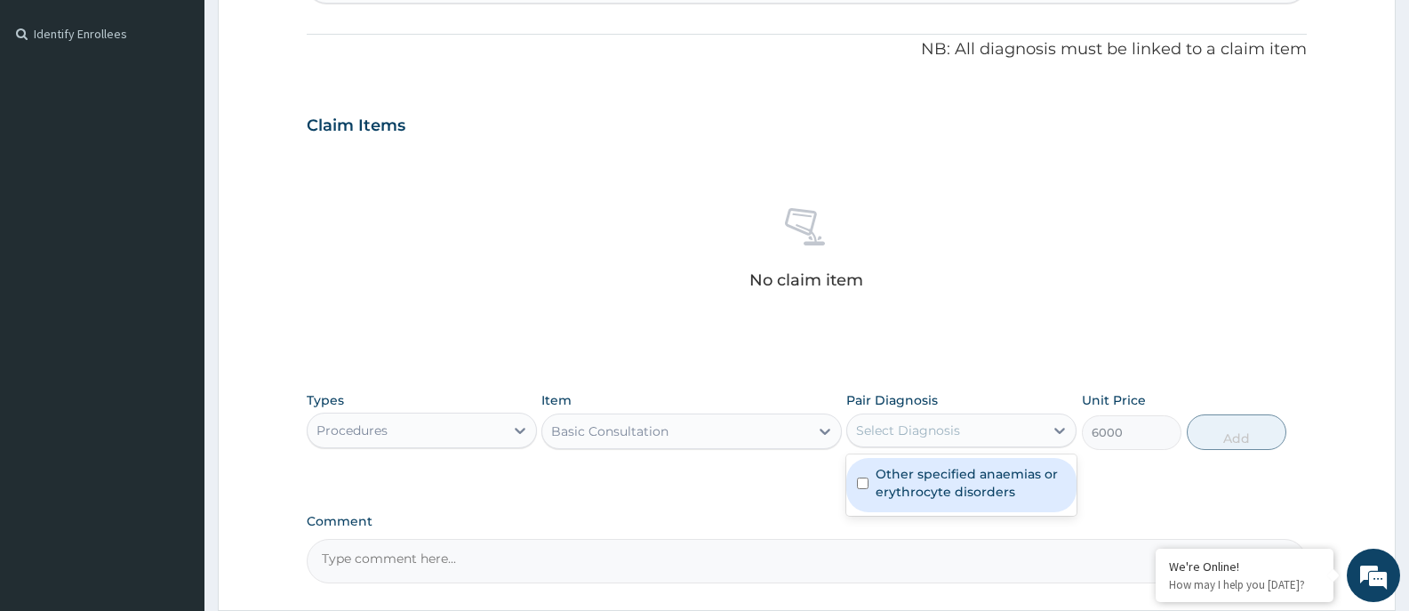
click at [877, 473] on label "Other specified anaemias or erythrocyte disorders" at bounding box center [971, 483] width 190 height 36
checkbox input "true"
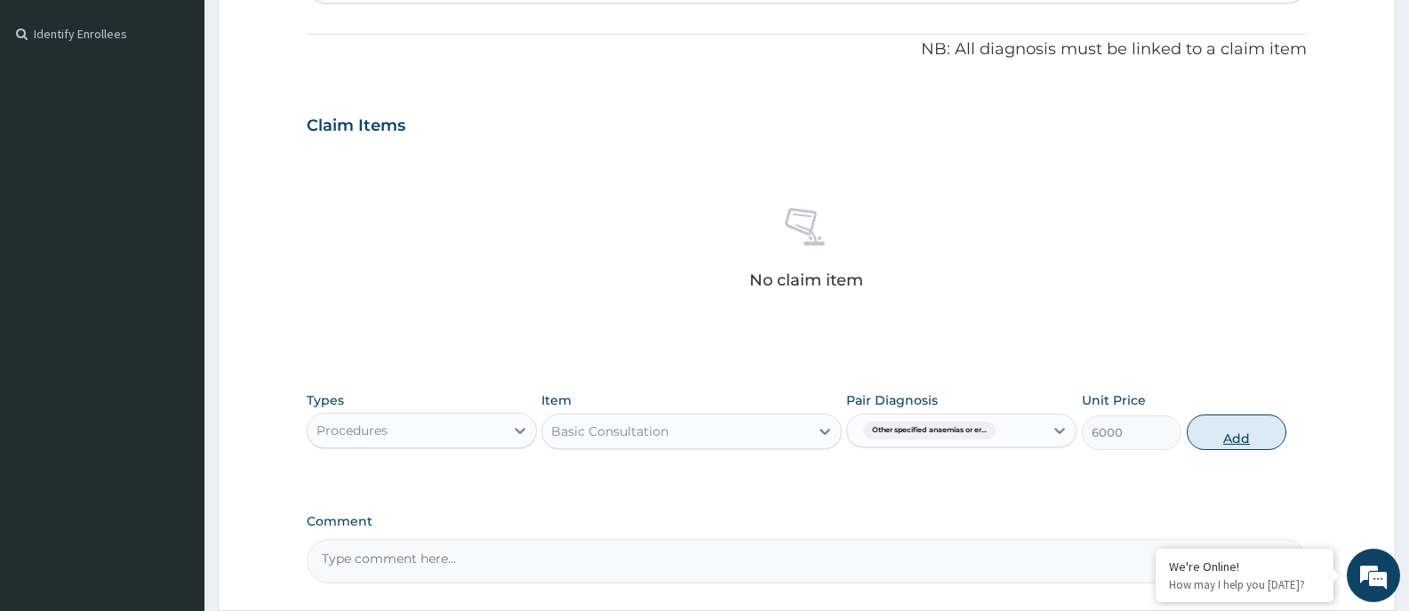
click at [1230, 428] on button "Add" at bounding box center [1237, 432] width 100 height 36
type input "0"
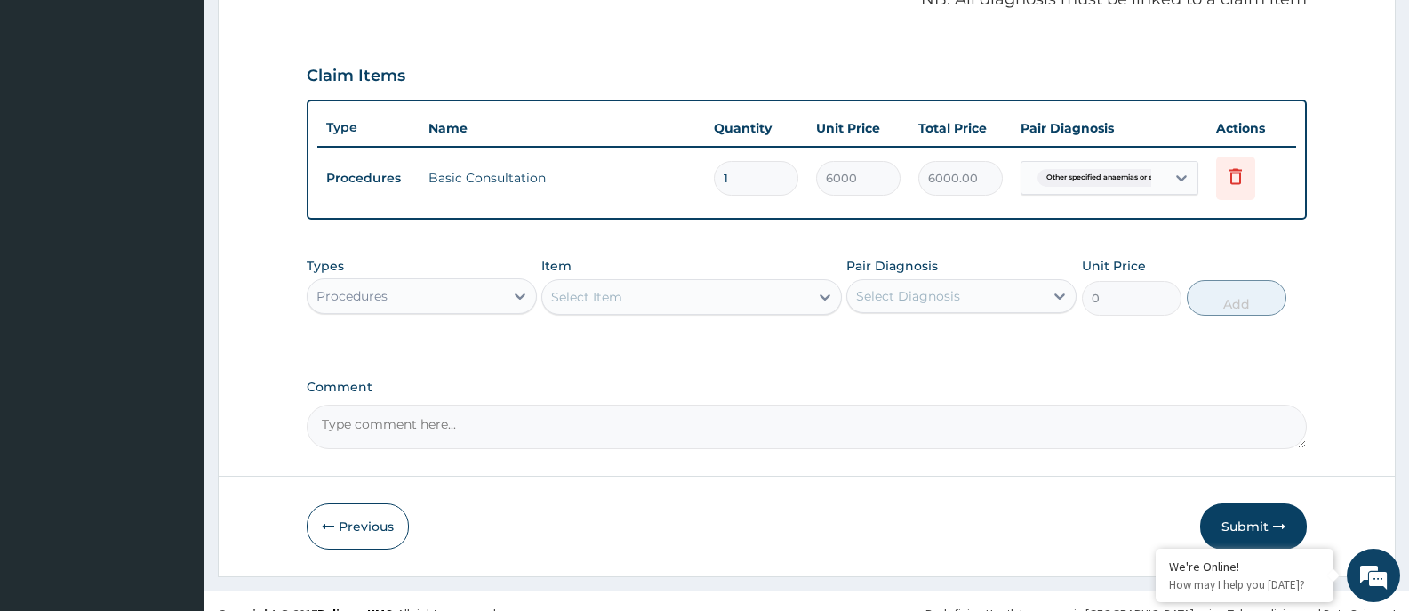
scroll to position [587, 0]
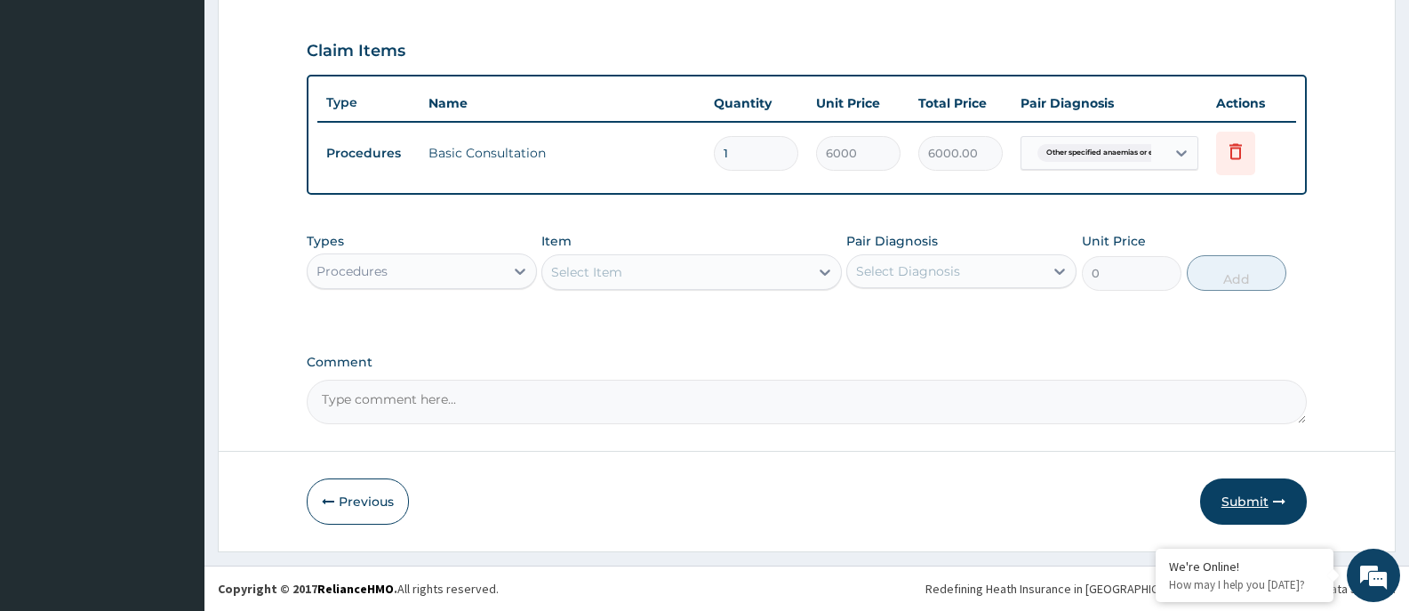
click at [1241, 496] on button "Submit" at bounding box center [1253, 501] width 107 height 46
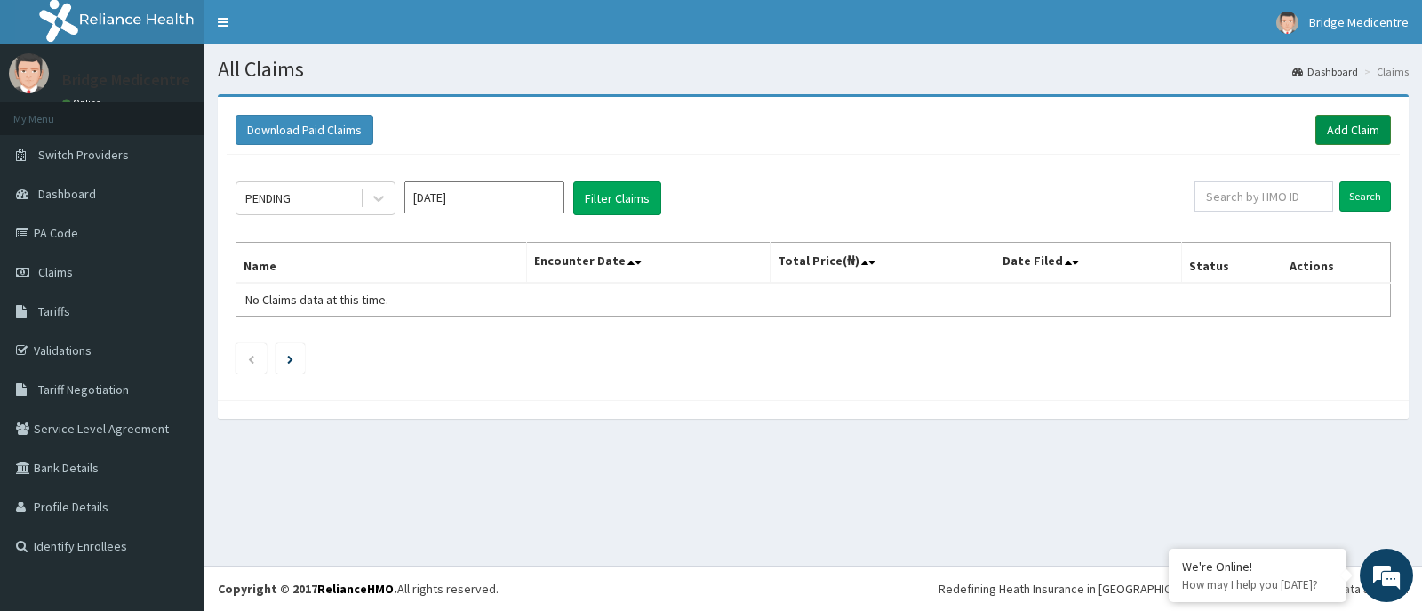
click at [1347, 127] on link "Add Claim" at bounding box center [1354, 130] width 76 height 30
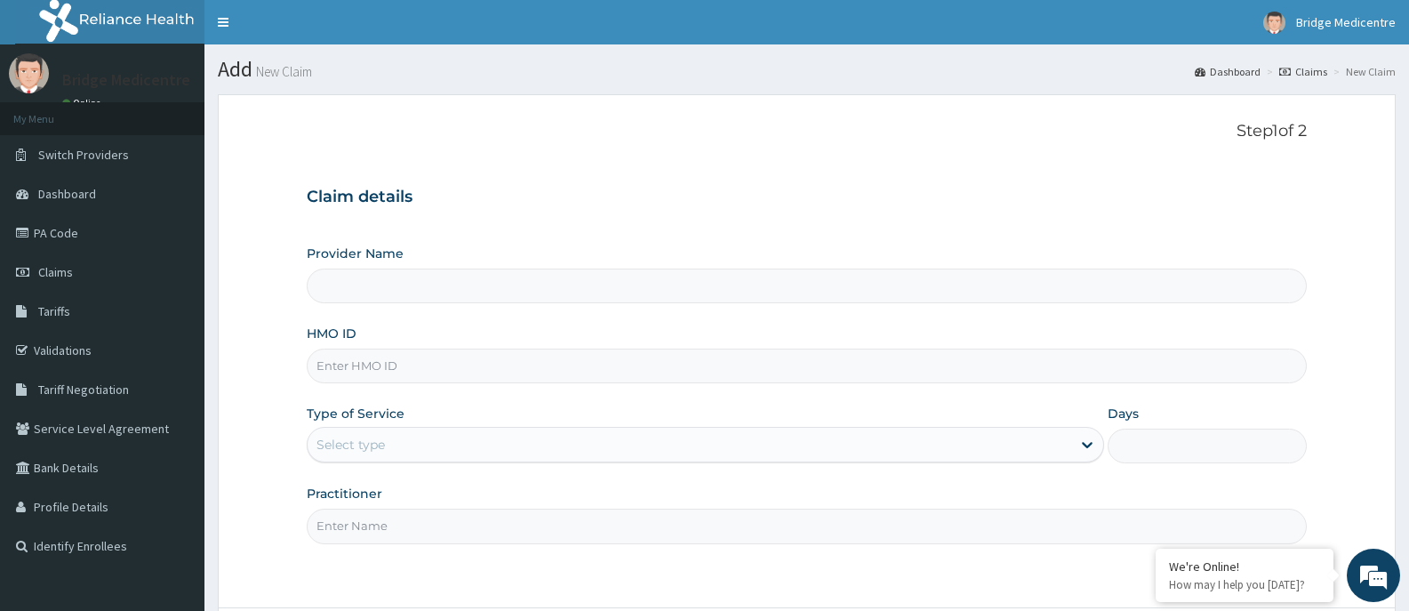
type input "Bridge Medicentre- Ikotun"
click at [452, 367] on input "HMO ID" at bounding box center [807, 366] width 1000 height 35
type input "FTC/10076/A"
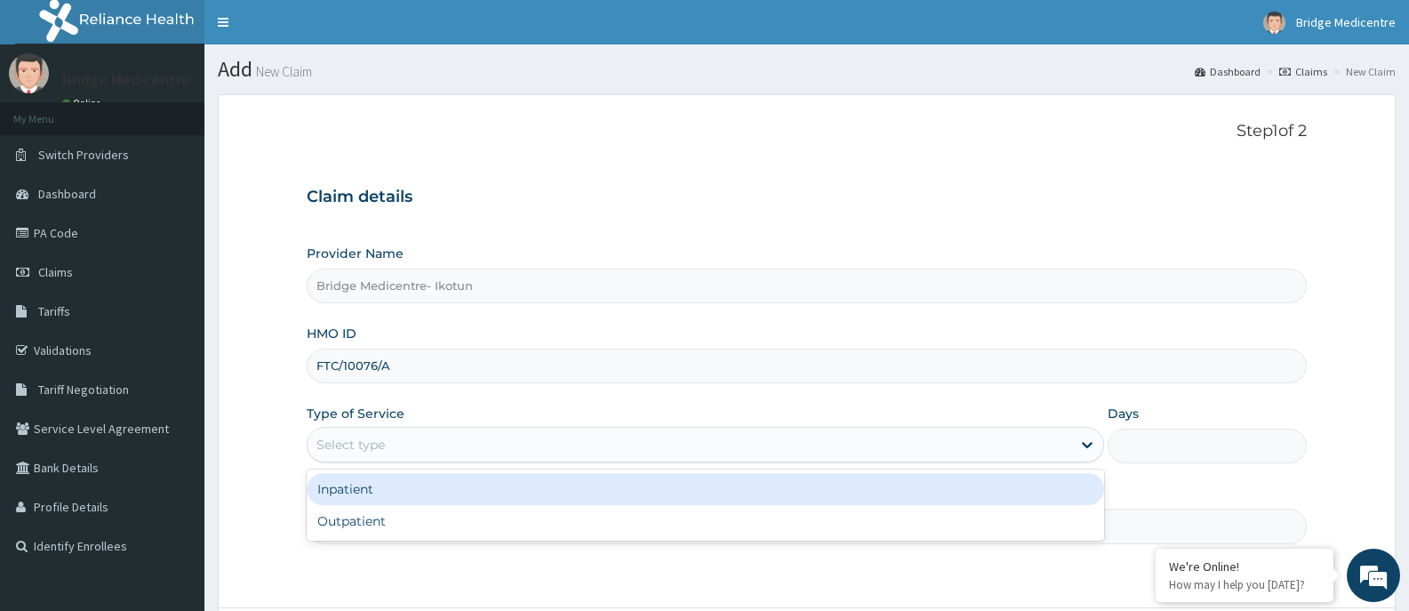
click at [442, 445] on div "Select type" at bounding box center [689, 444] width 763 height 28
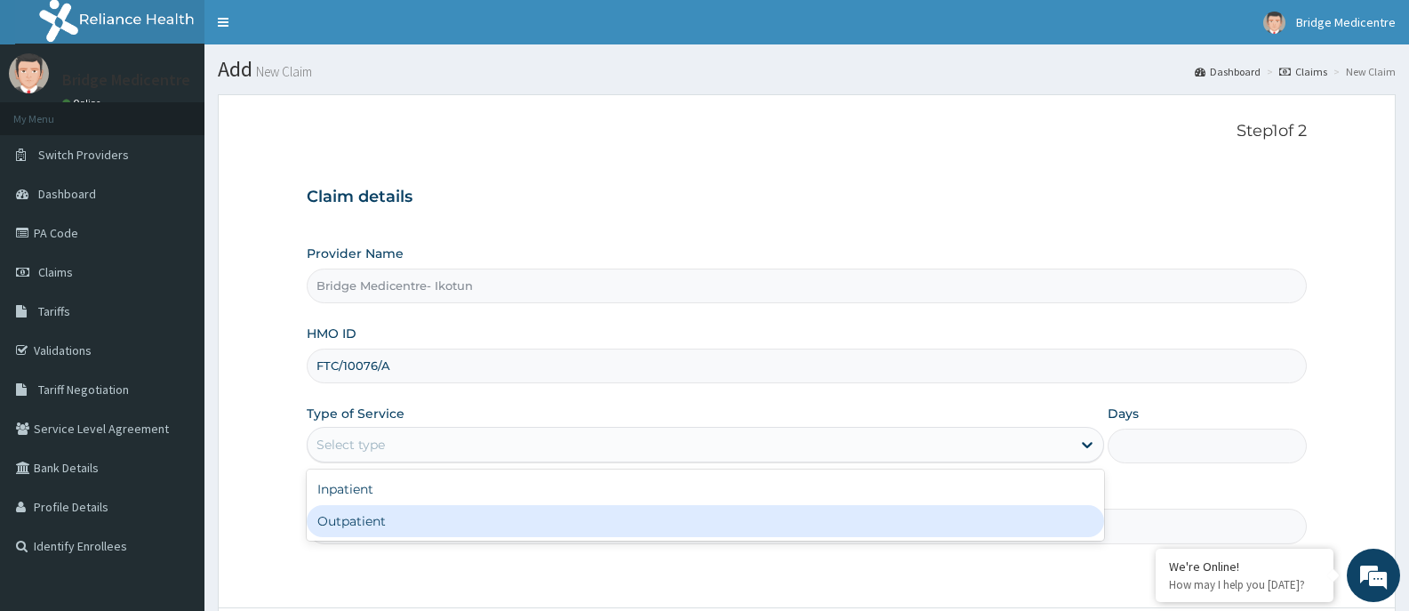
click at [366, 513] on div "Outpatient" at bounding box center [705, 521] width 797 height 32
type input "1"
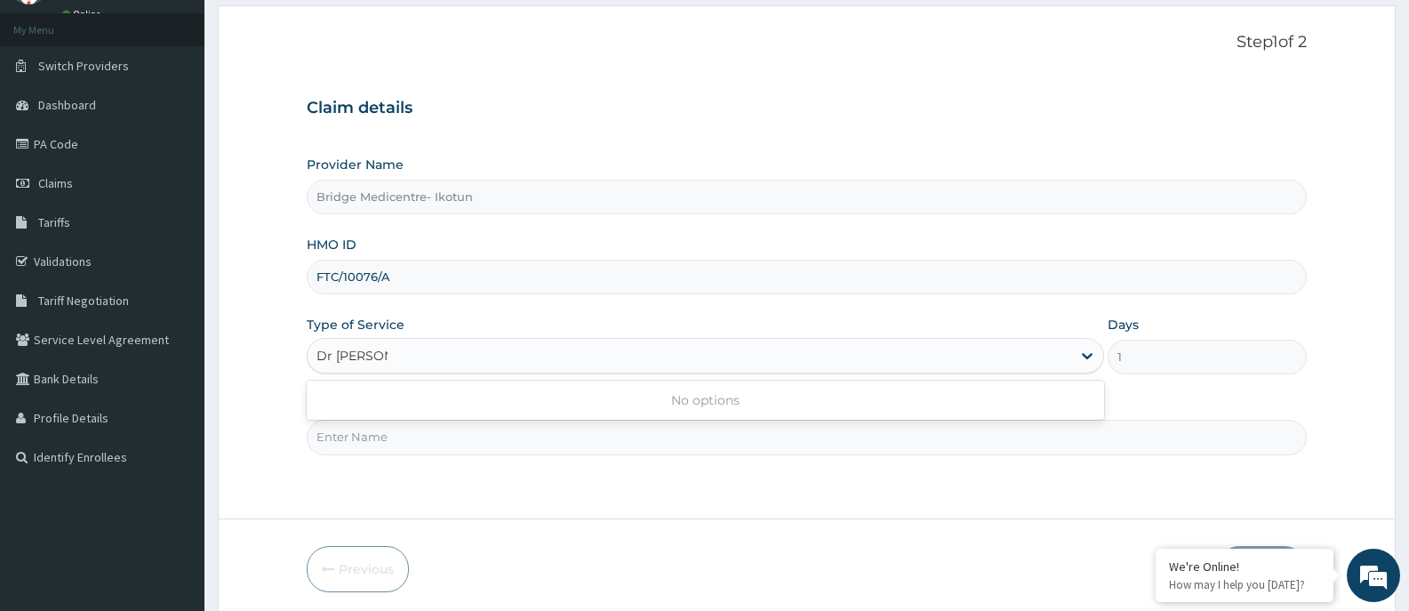
scroll to position [156, 0]
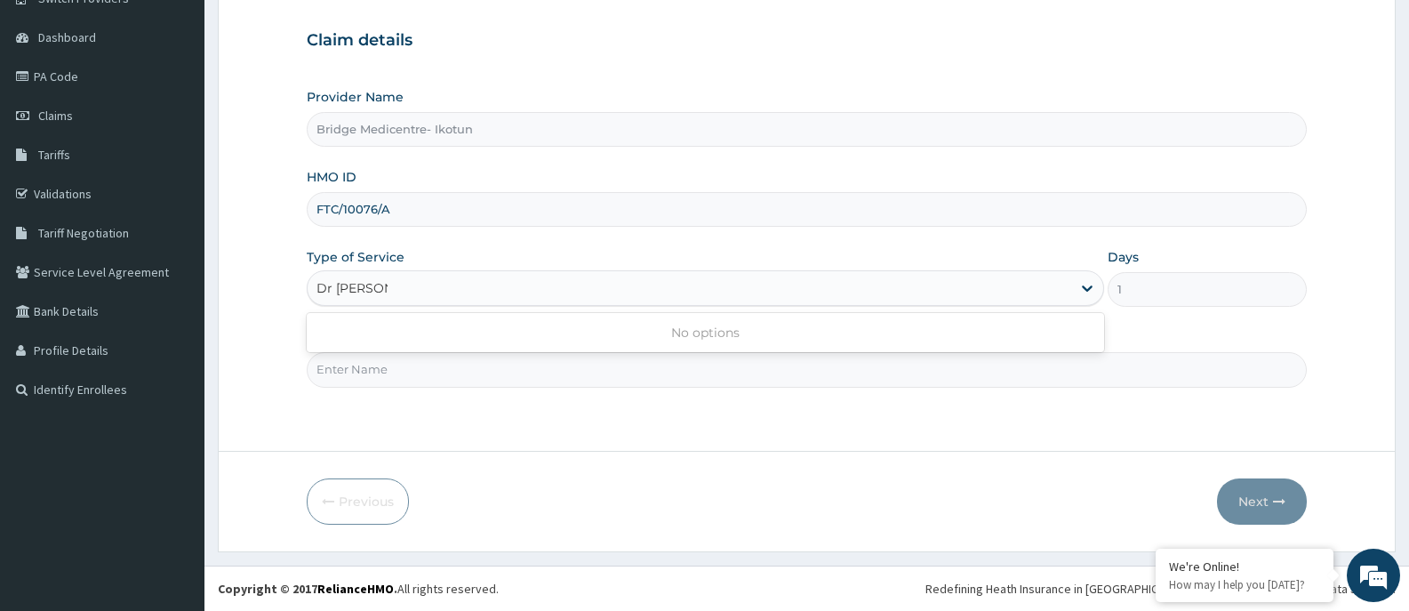
type input "Dr Maryam"
click at [1129, 331] on div "Practitioner" at bounding box center [807, 357] width 1000 height 59
click at [531, 353] on input "Practitioner" at bounding box center [807, 369] width 1000 height 35
click at [532, 358] on input "Practitioner" at bounding box center [807, 369] width 1000 height 35
click at [532, 366] on input "Practitioner" at bounding box center [807, 369] width 1000 height 35
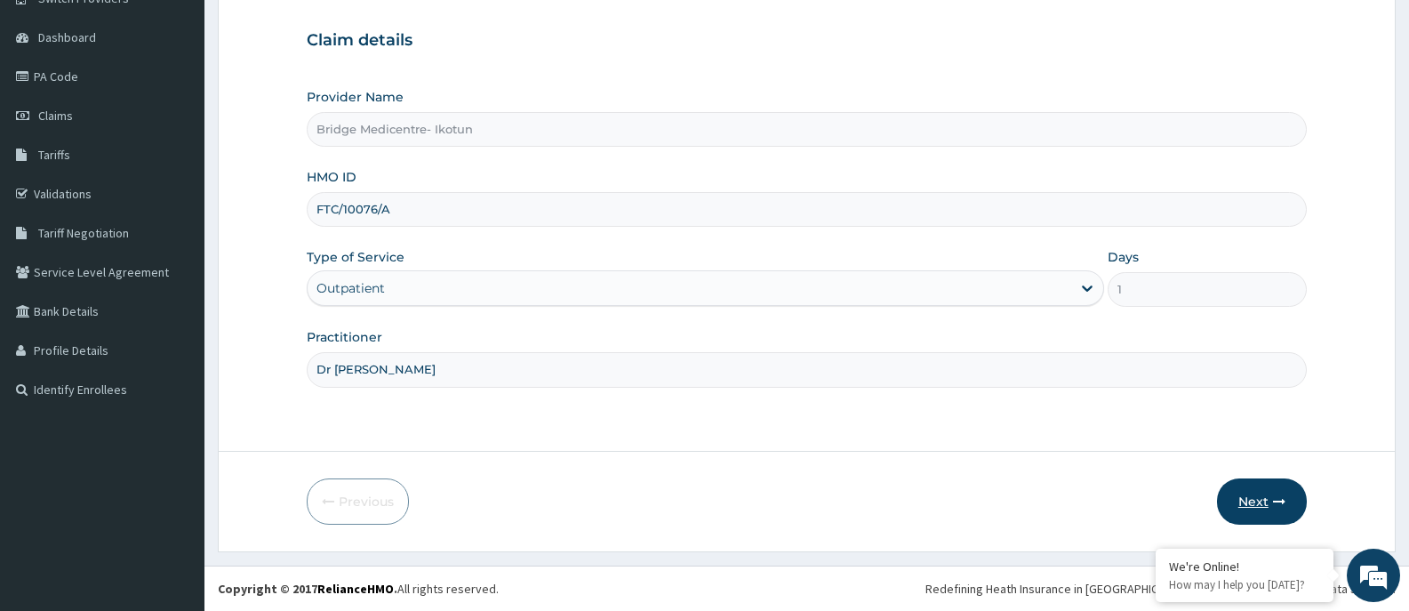
type input "Dr Maryam"
click at [1283, 496] on icon "button" at bounding box center [1279, 501] width 12 height 12
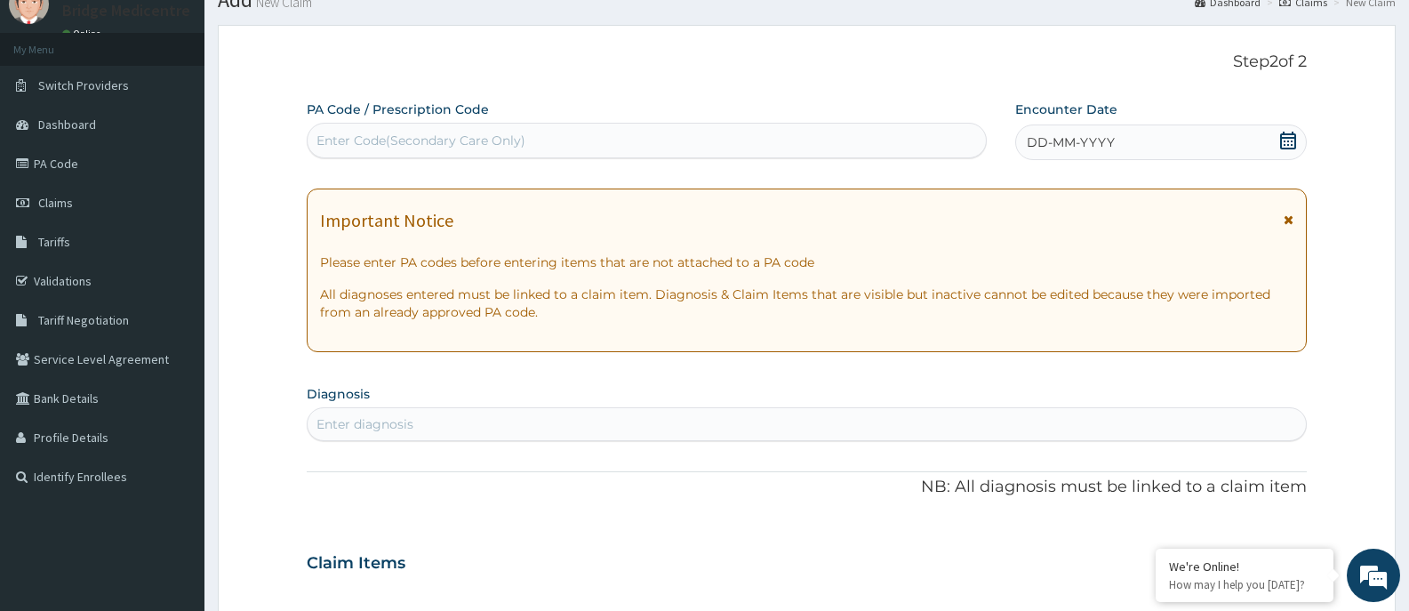
scroll to position [68, 0]
click at [1286, 140] on icon at bounding box center [1288, 142] width 16 height 18
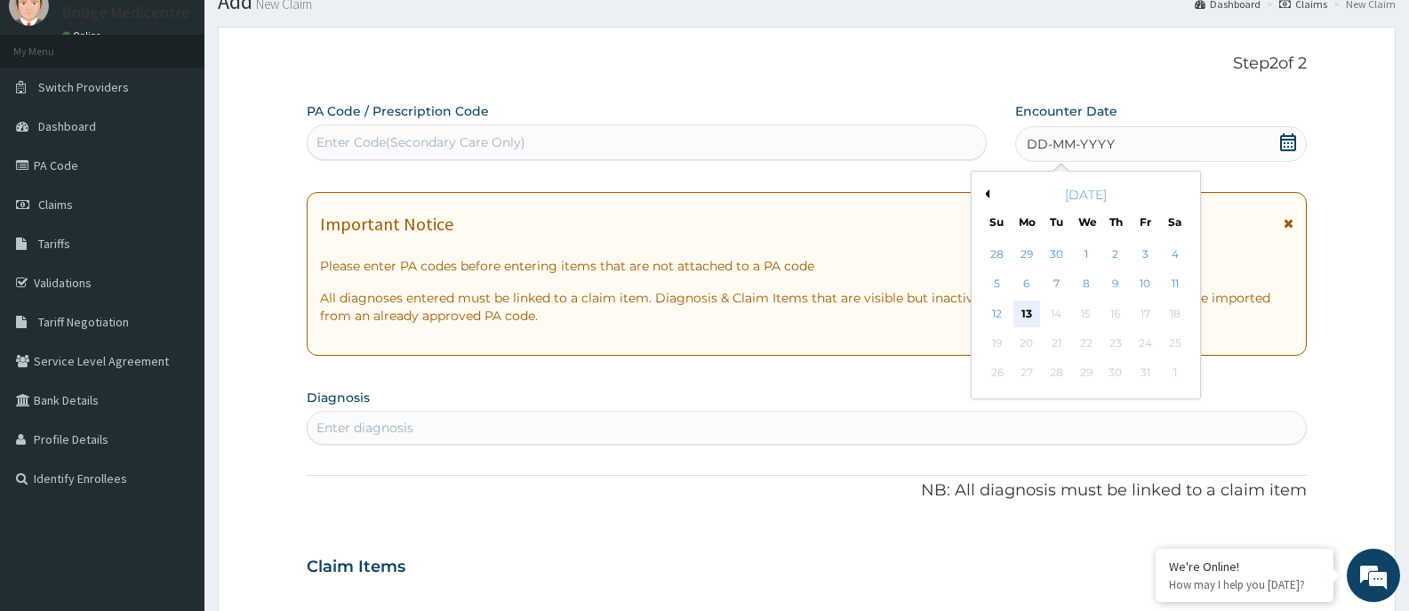
click at [1025, 314] on div "13" at bounding box center [1027, 314] width 27 height 27
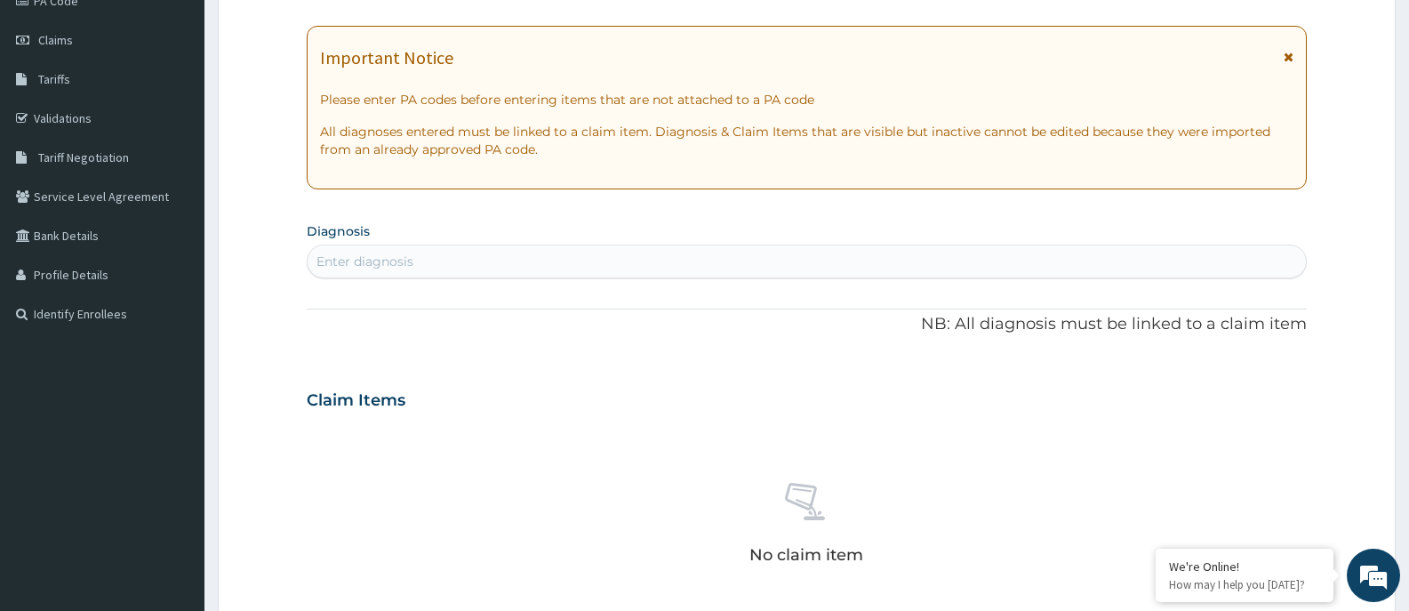
scroll to position [156, 0]
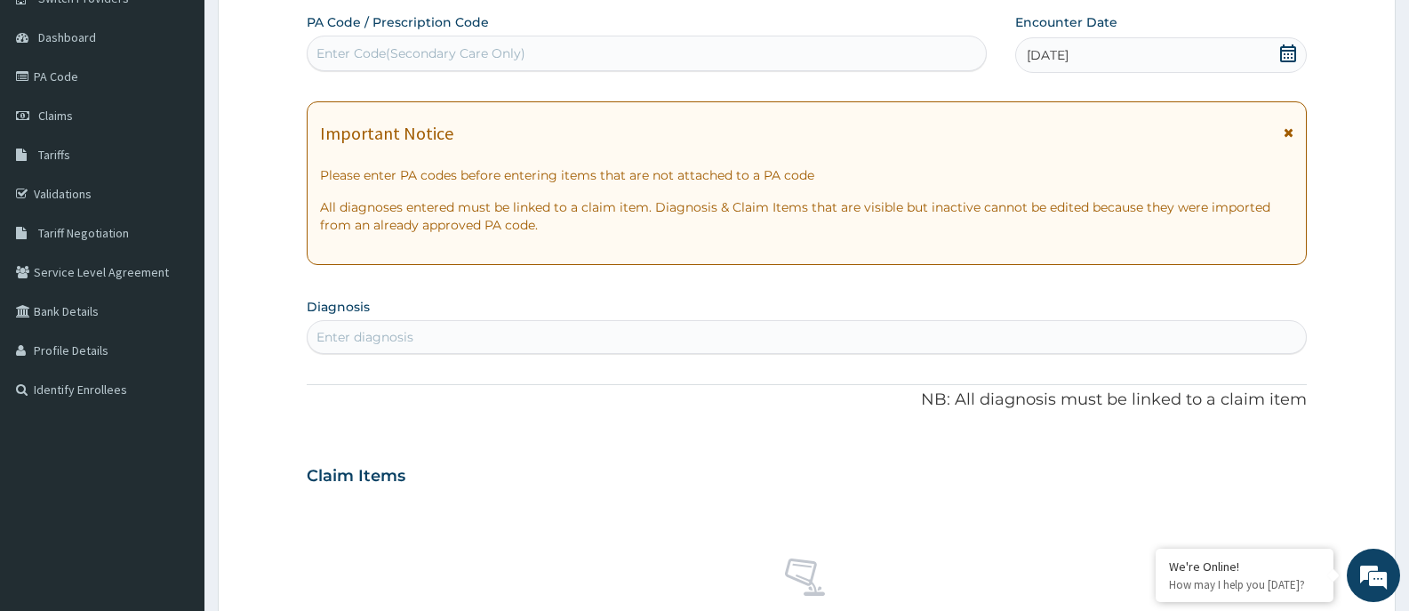
click at [565, 341] on div "Enter diagnosis" at bounding box center [807, 337] width 998 height 28
click at [549, 339] on div "Enter diagnosis" at bounding box center [807, 337] width 998 height 28
click at [459, 344] on div "Enter diagnosis" at bounding box center [807, 337] width 998 height 28
click at [461, 338] on div "Enter diagnosis" at bounding box center [807, 337] width 998 height 28
click at [533, 330] on div "Enter diagnosis" at bounding box center [807, 337] width 998 height 28
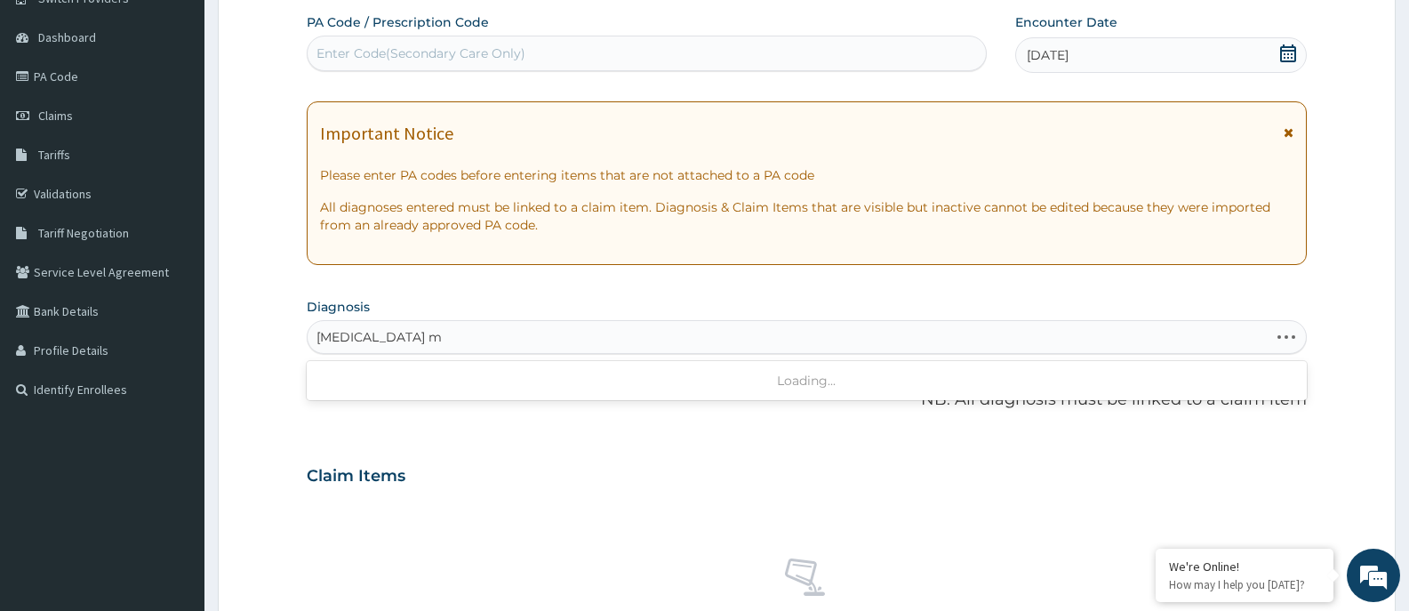
type input "plasmodium falciparum"
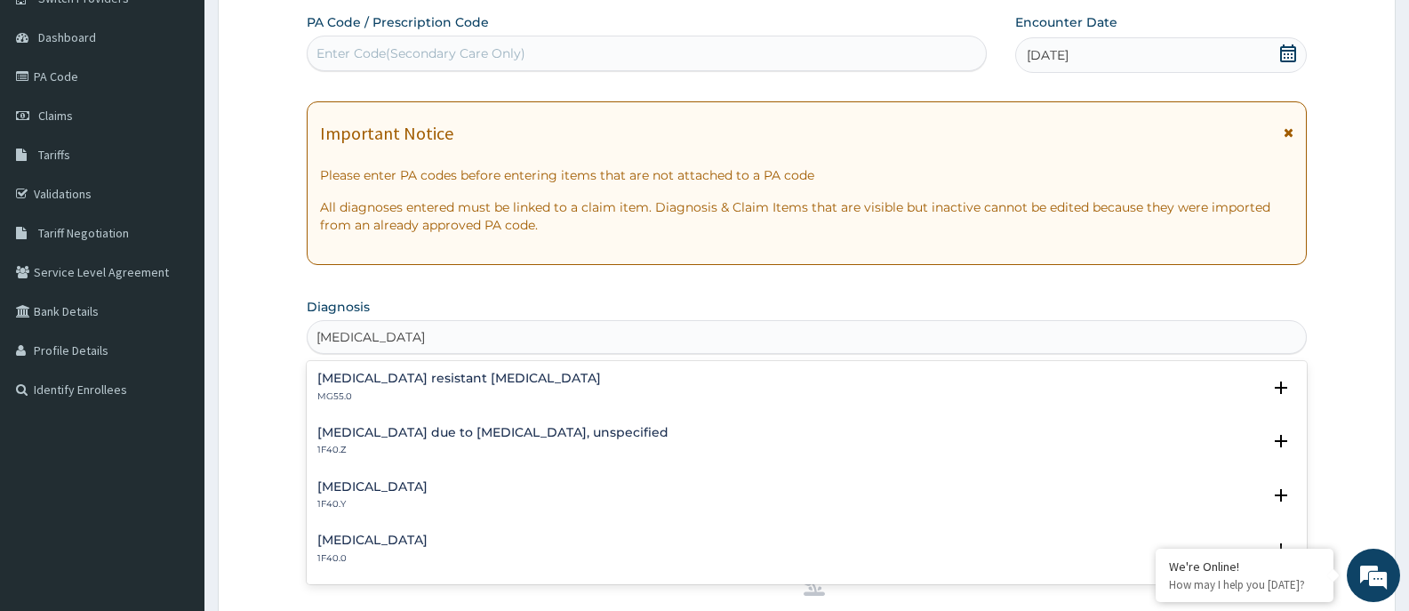
click at [420, 426] on h4 "Malaria due to Plasmodium falciparum, unspecified" at bounding box center [492, 432] width 351 height 13
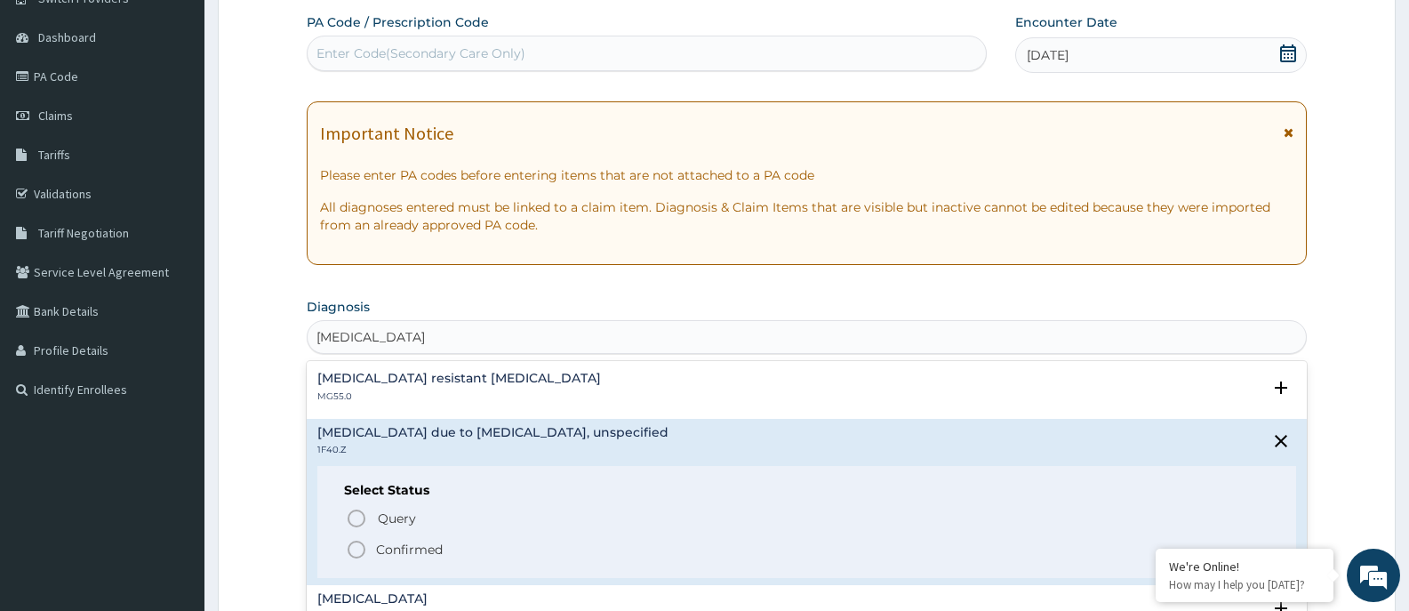
scroll to position [68, 0]
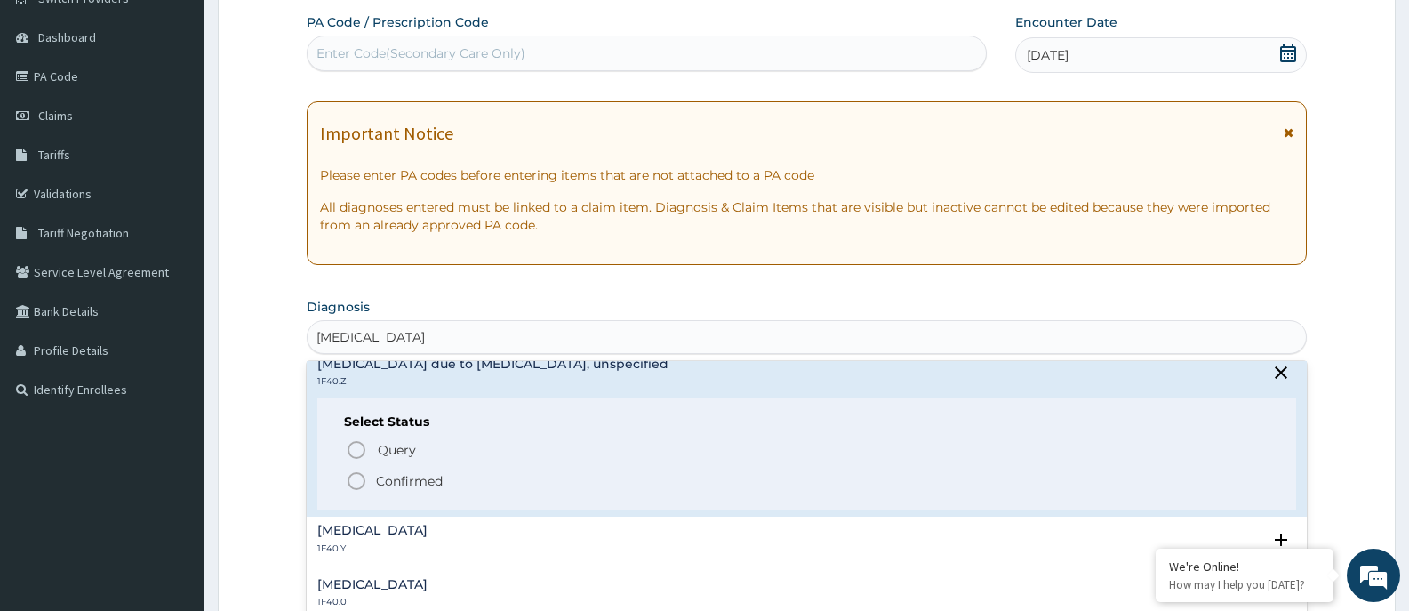
click at [351, 479] on icon "status option filled" at bounding box center [356, 480] width 21 height 21
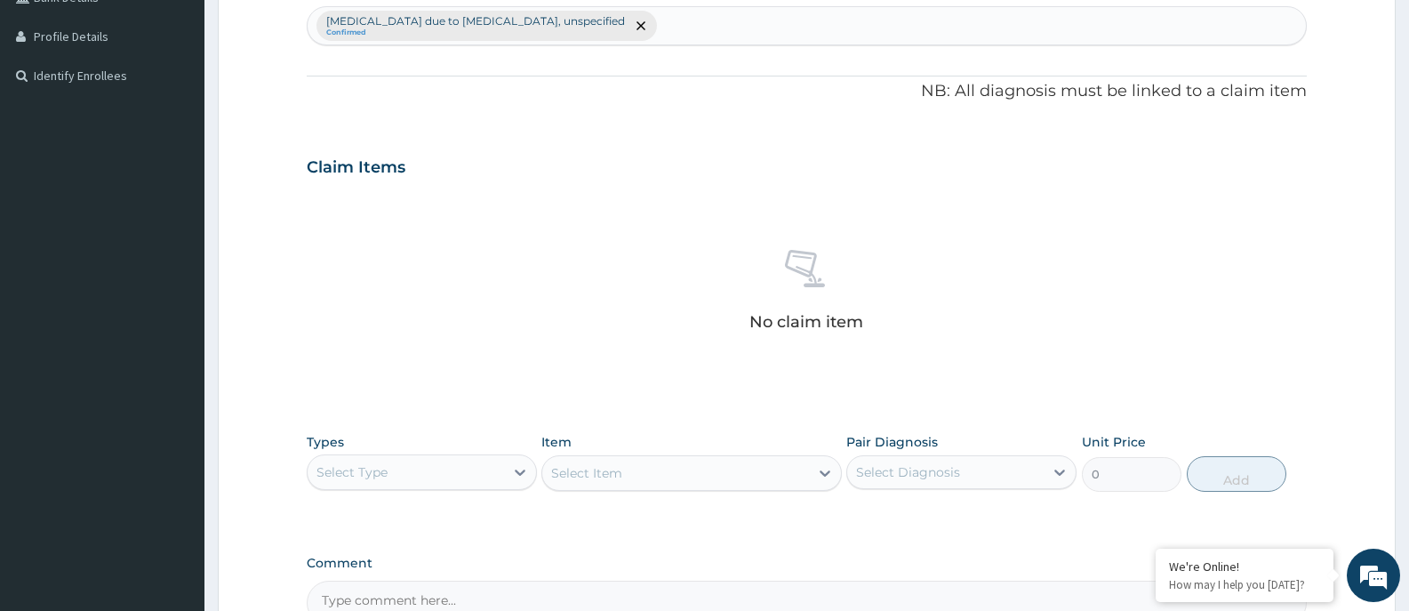
scroll to position [512, 0]
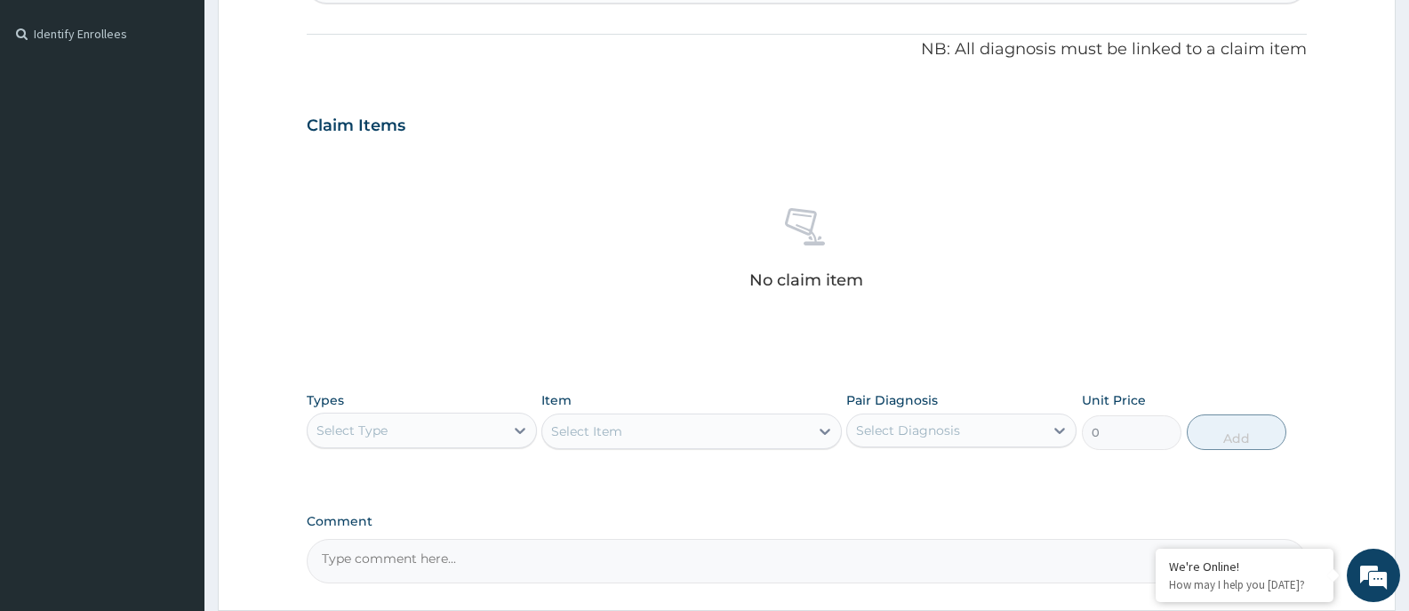
click at [447, 429] on div "Select Type" at bounding box center [406, 430] width 196 height 28
click at [418, 538] on div "Procedures" at bounding box center [422, 539] width 230 height 32
click at [821, 427] on div "Select Item" at bounding box center [691, 431] width 300 height 36
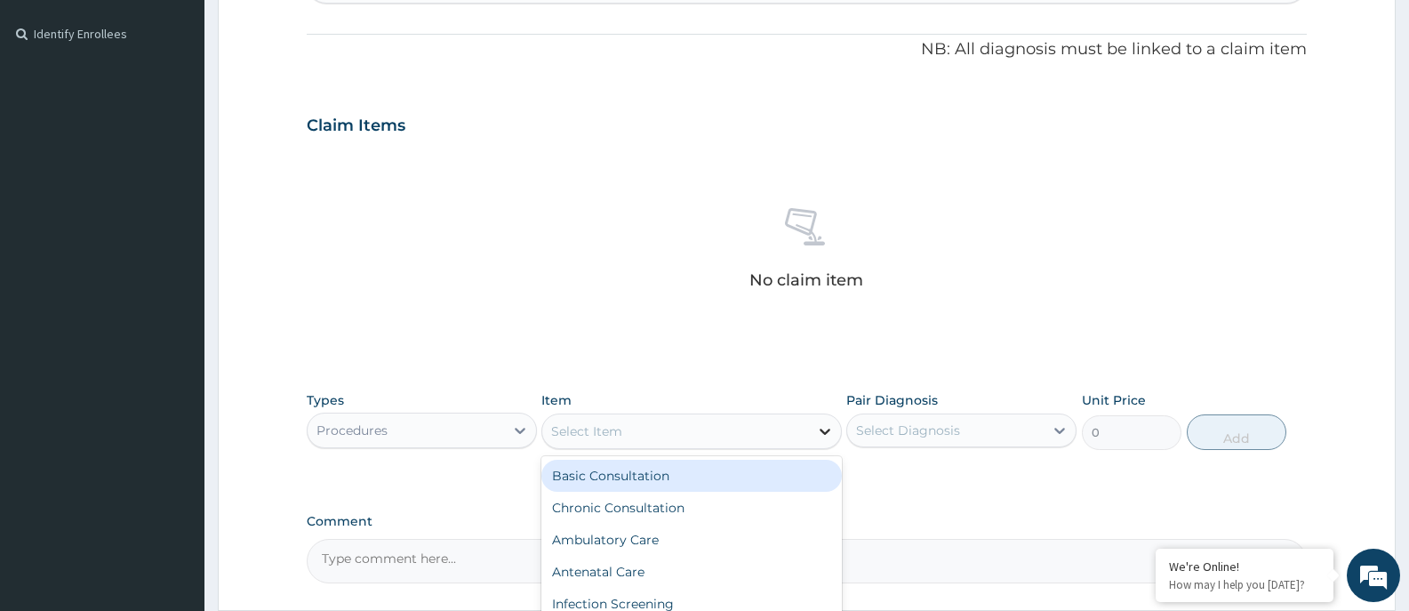
click at [822, 430] on icon at bounding box center [825, 432] width 11 height 6
click at [696, 474] on div "Basic Consultation" at bounding box center [691, 476] width 300 height 32
type input "6000"
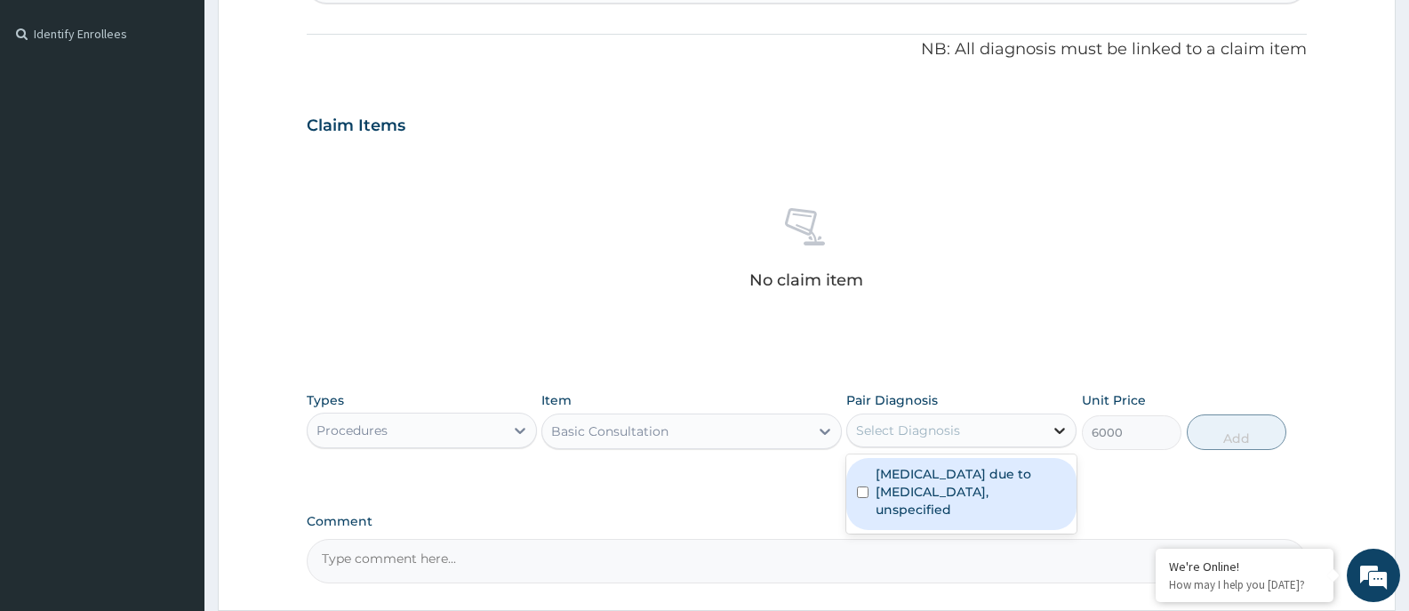
click at [1059, 429] on icon at bounding box center [1060, 430] width 18 height 18
click at [1054, 493] on label "Malaria due to Plasmodium falciparum, unspecified" at bounding box center [971, 491] width 190 height 53
checkbox input "true"
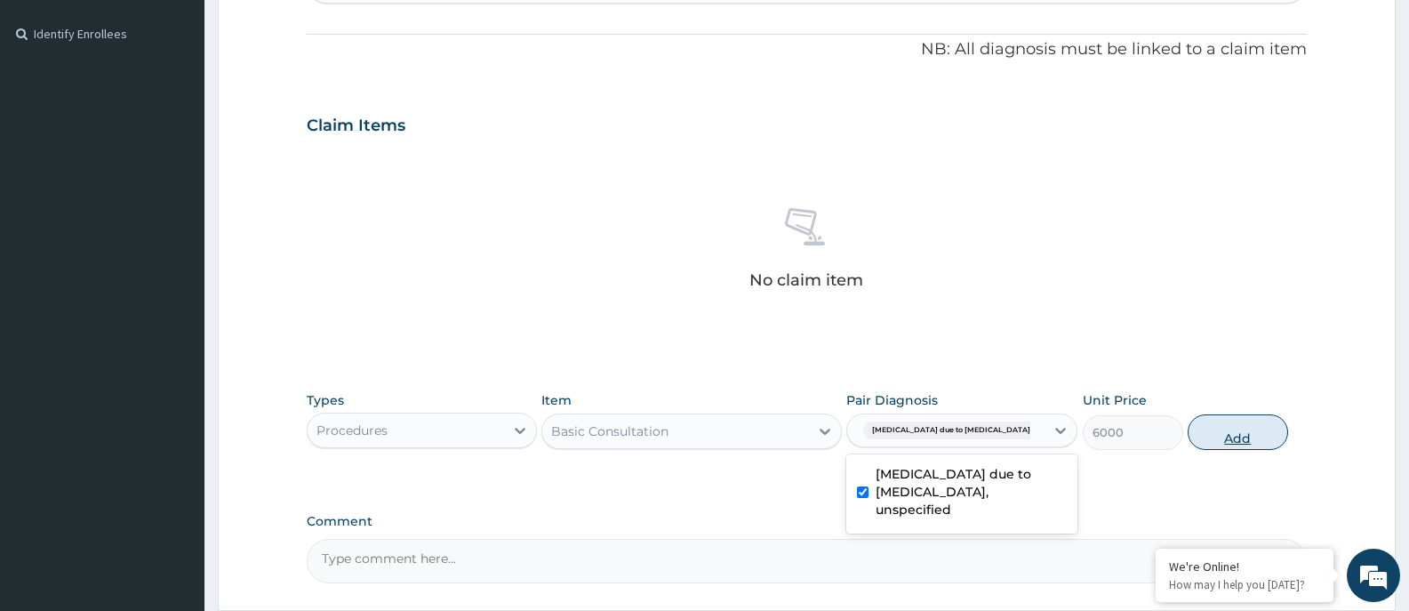
click at [1210, 435] on button "Add" at bounding box center [1238, 432] width 100 height 36
type input "0"
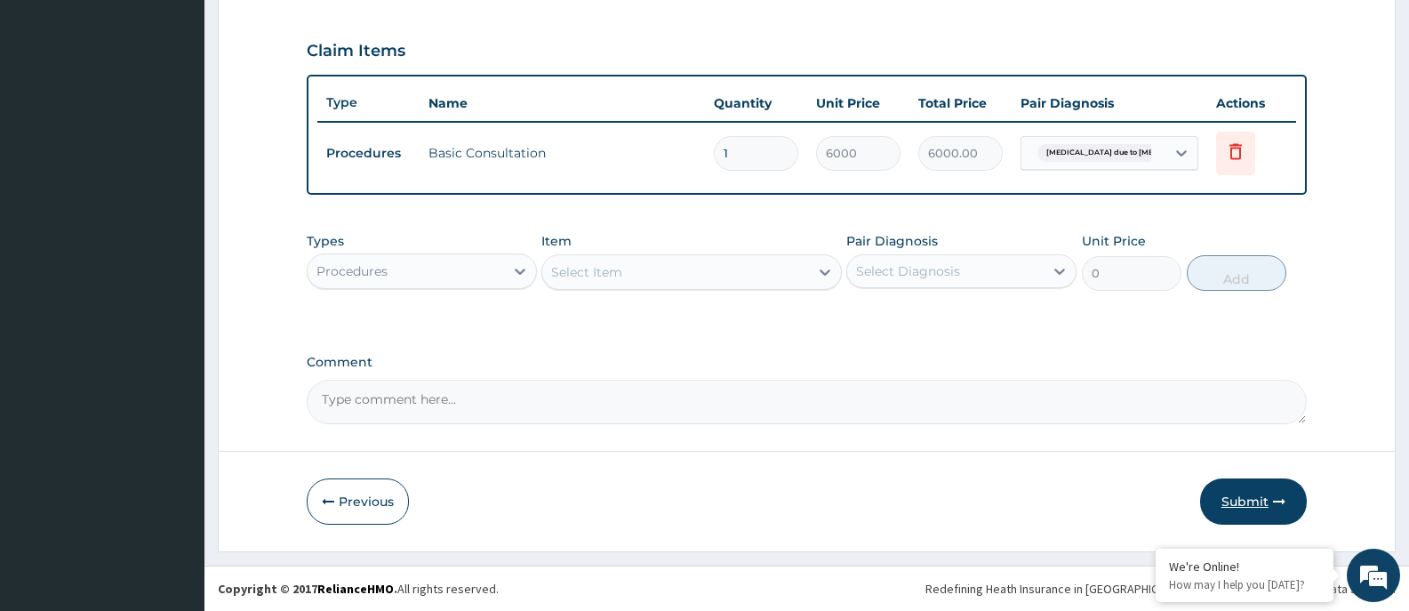
click at [1246, 503] on button "Submit" at bounding box center [1253, 501] width 107 height 46
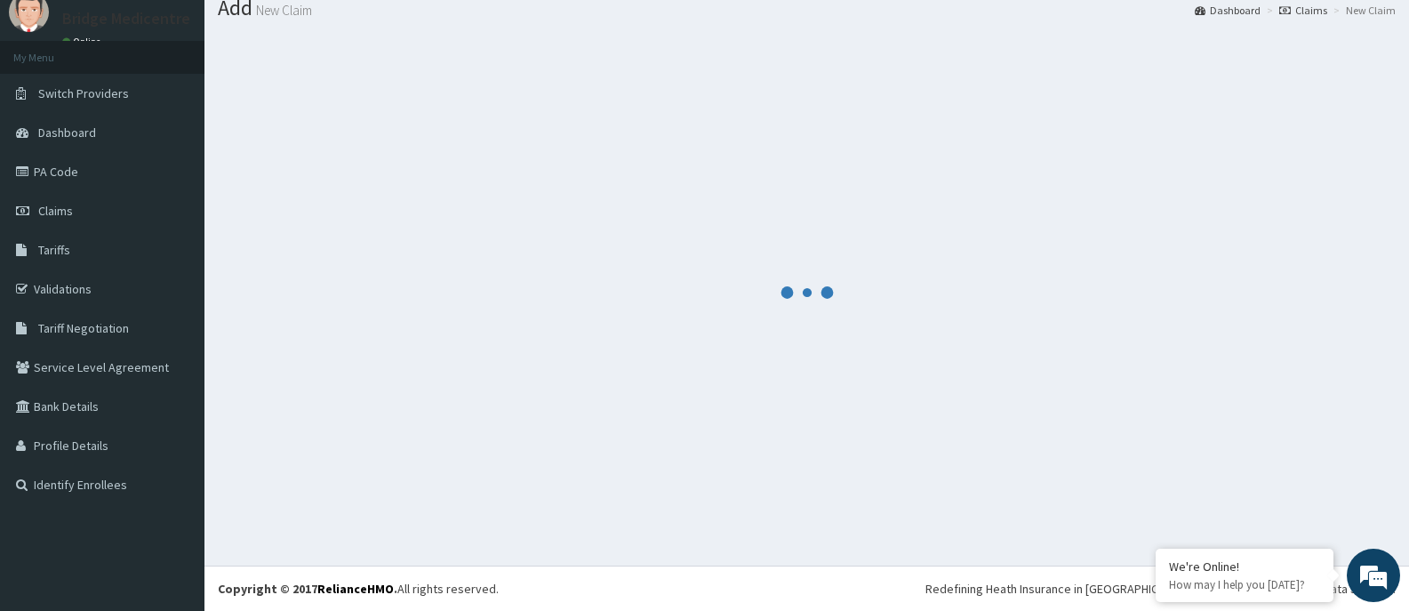
scroll to position [587, 0]
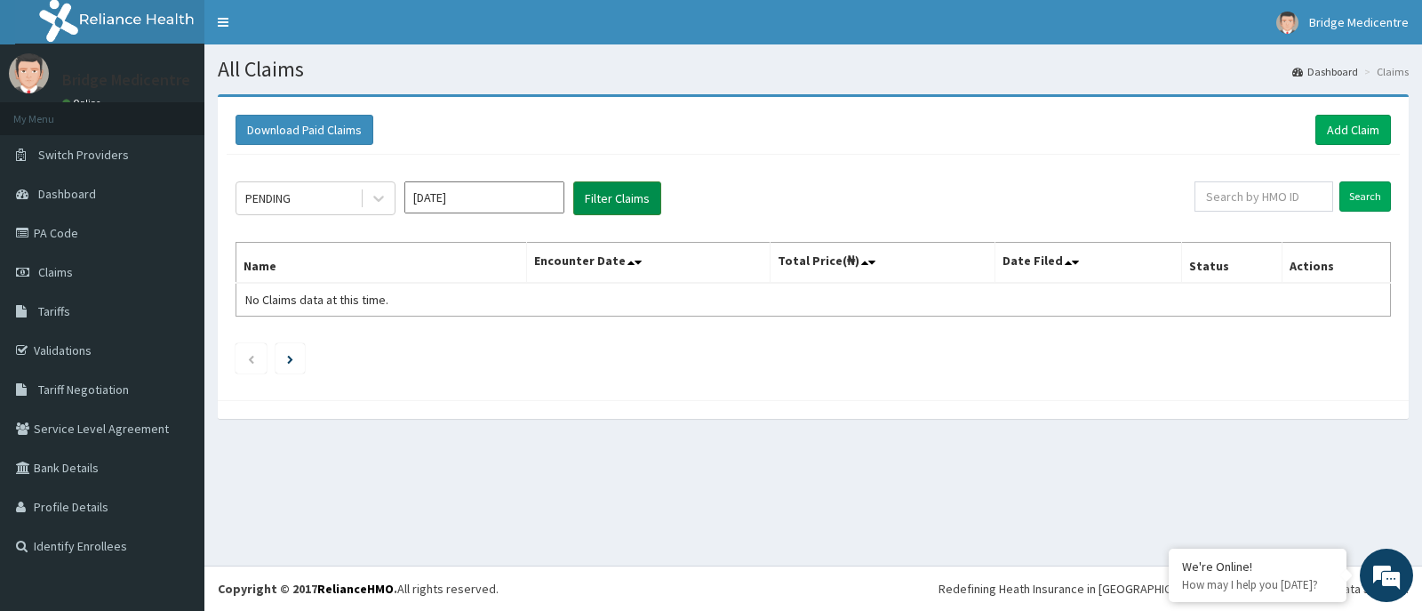
click at [628, 207] on button "Filter Claims" at bounding box center [617, 198] width 88 height 34
click at [377, 194] on icon at bounding box center [379, 198] width 18 height 18
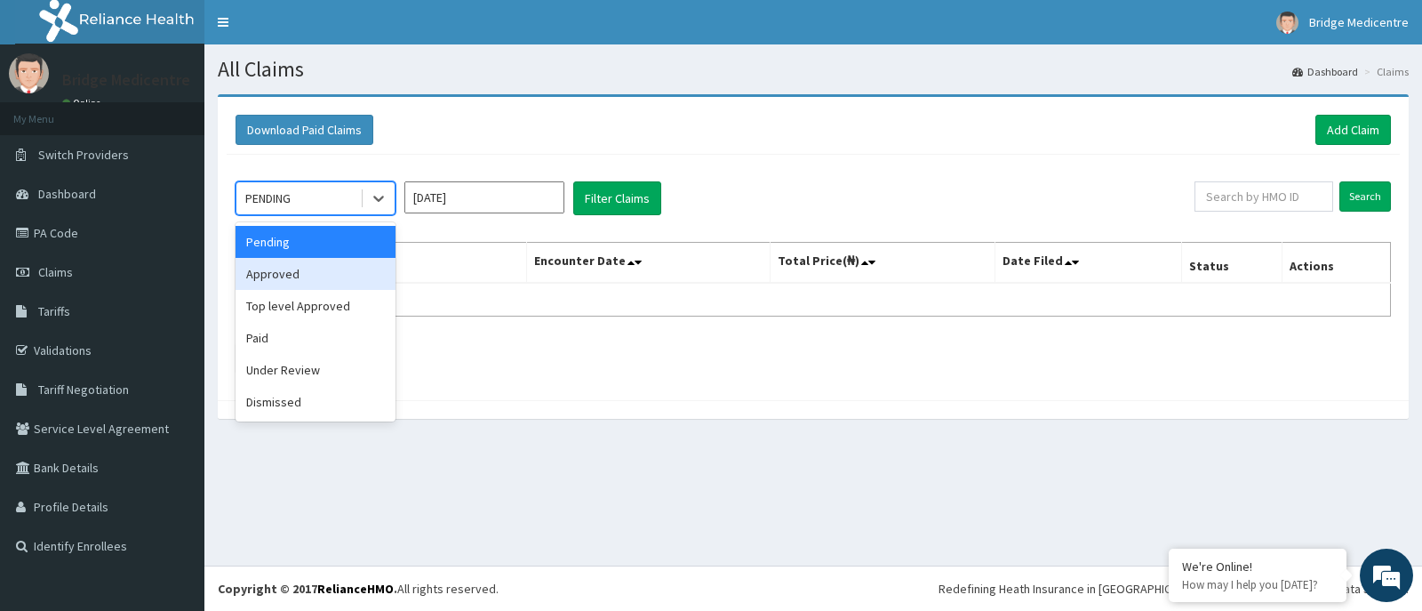
click at [321, 282] on div "Approved" at bounding box center [316, 274] width 160 height 32
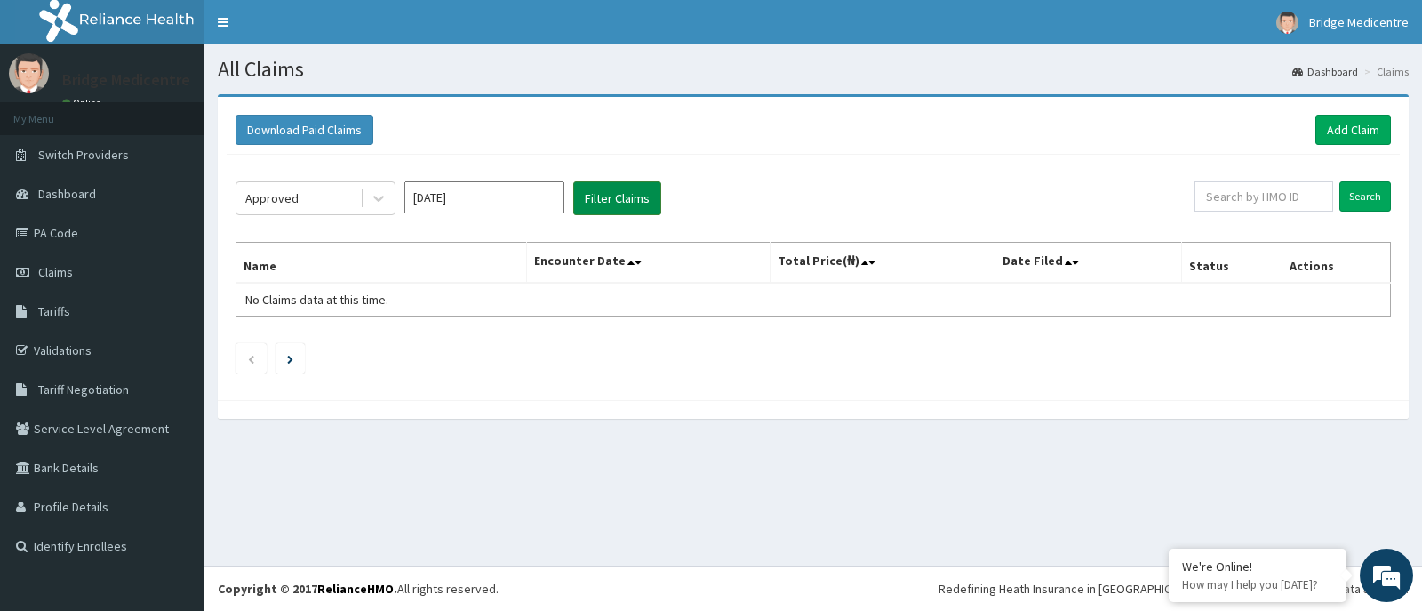
click at [600, 191] on button "Filter Claims" at bounding box center [617, 198] width 88 height 34
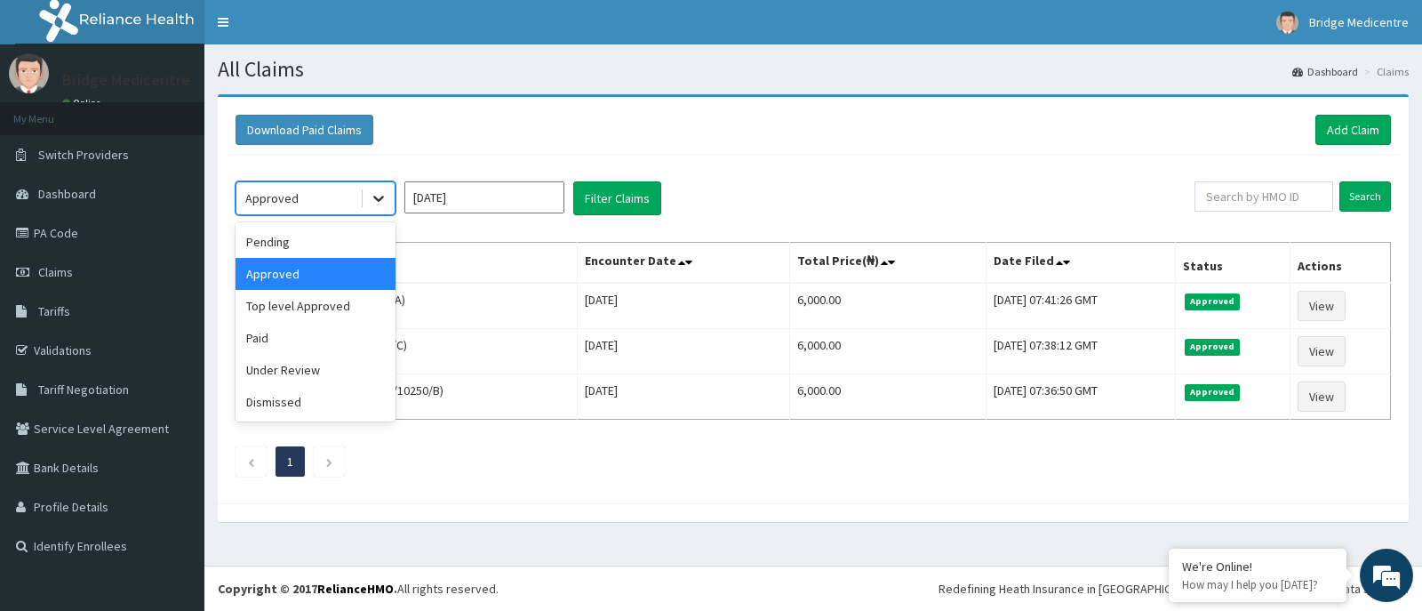
click at [373, 199] on icon at bounding box center [379, 198] width 18 height 18
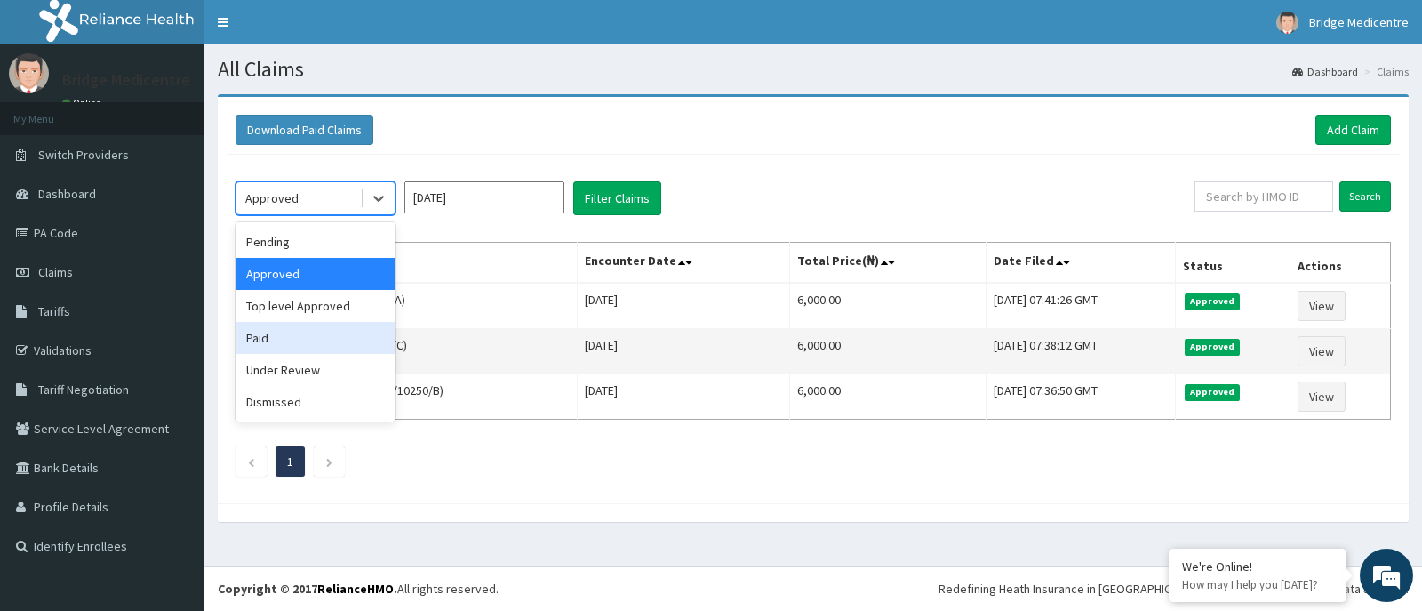
click at [329, 340] on div "Paid" at bounding box center [316, 338] width 160 height 32
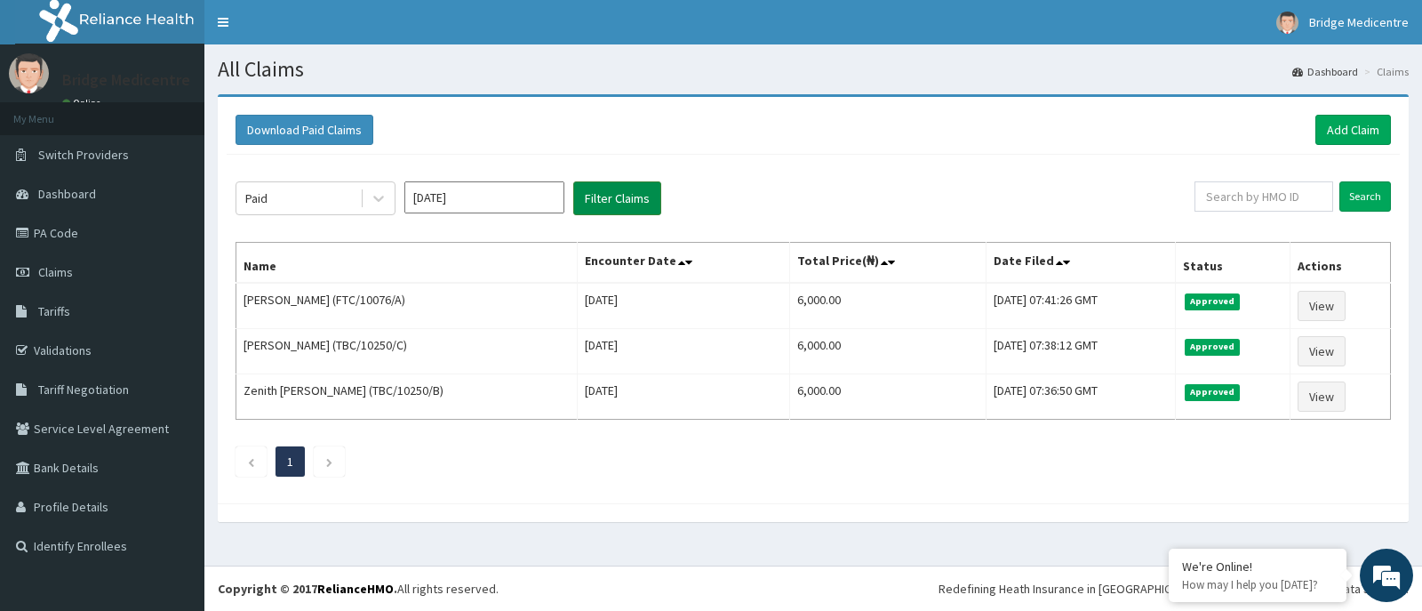
click at [605, 195] on button "Filter Claims" at bounding box center [617, 198] width 88 height 34
